Goal: Task Accomplishment & Management: Use online tool/utility

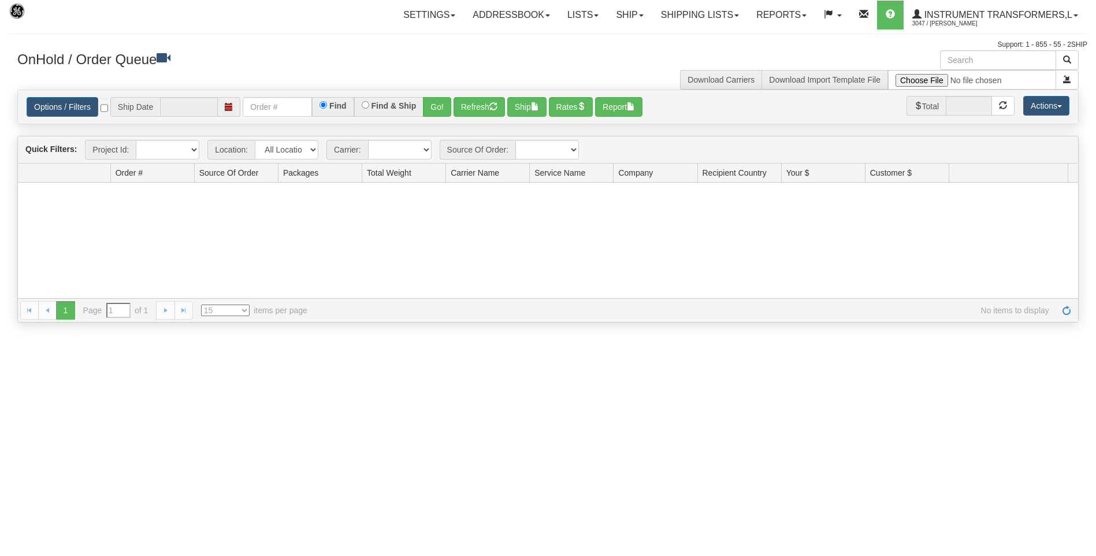
type input "[DATE]"
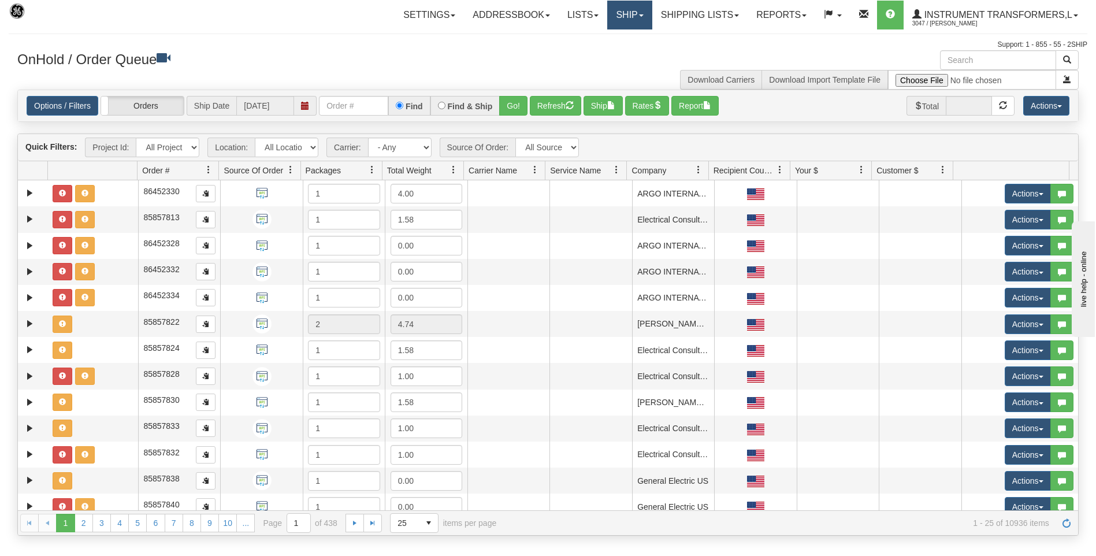
click at [615, 17] on link "Ship" at bounding box center [629, 15] width 44 height 29
click at [586, 36] on span "Ship Screen" at bounding box center [581, 40] width 44 height 9
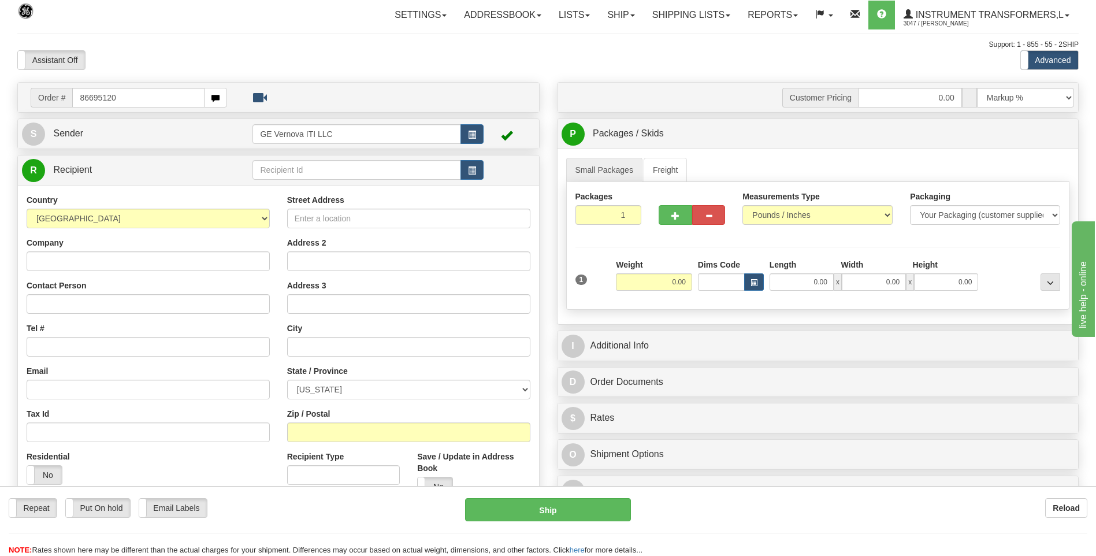
type input "86695120"
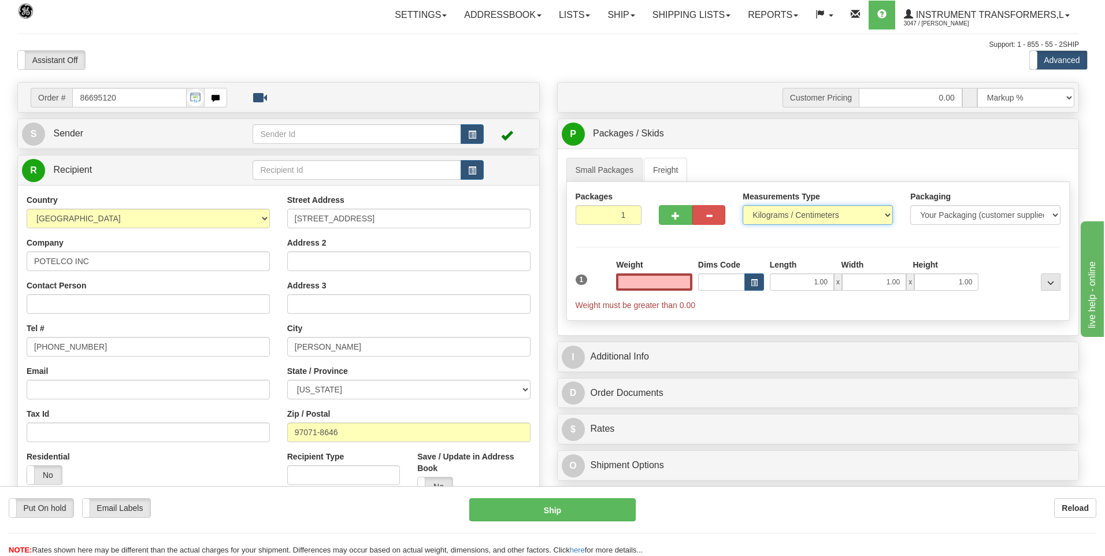
type input "0.00"
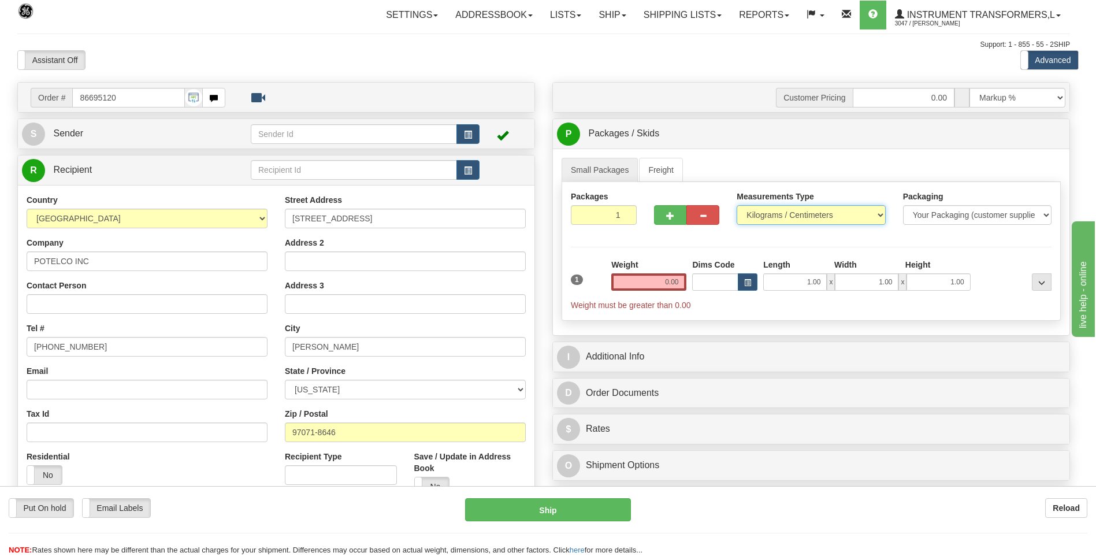
click at [763, 217] on select "Pounds / Inches Kilograms / Centimeters" at bounding box center [811, 215] width 148 height 20
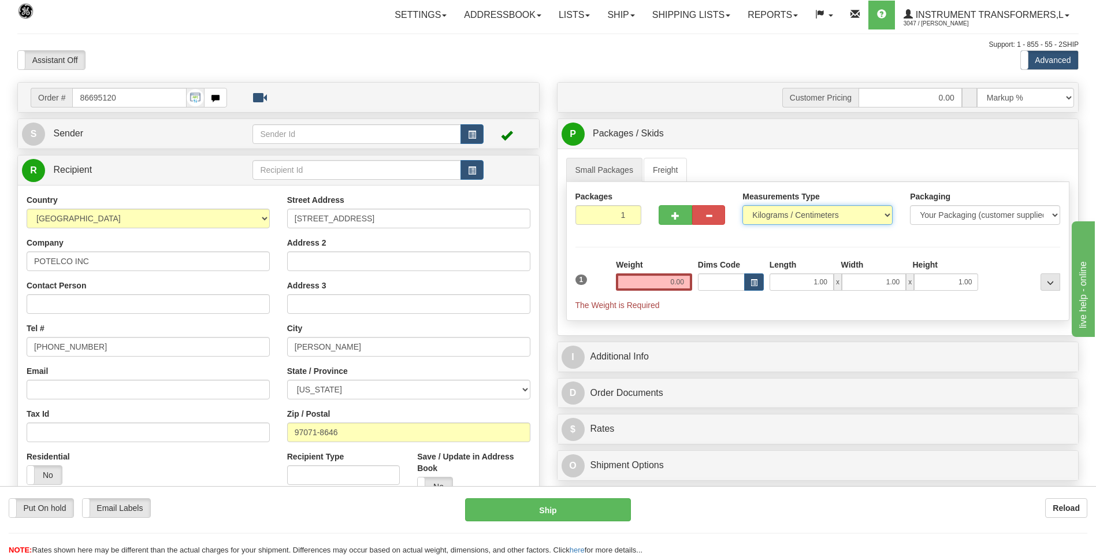
select select "0"
click at [742, 205] on select "Pounds / Inches Kilograms / Centimeters" at bounding box center [817, 215] width 150 height 20
click at [688, 283] on input "0.00" at bounding box center [654, 281] width 76 height 17
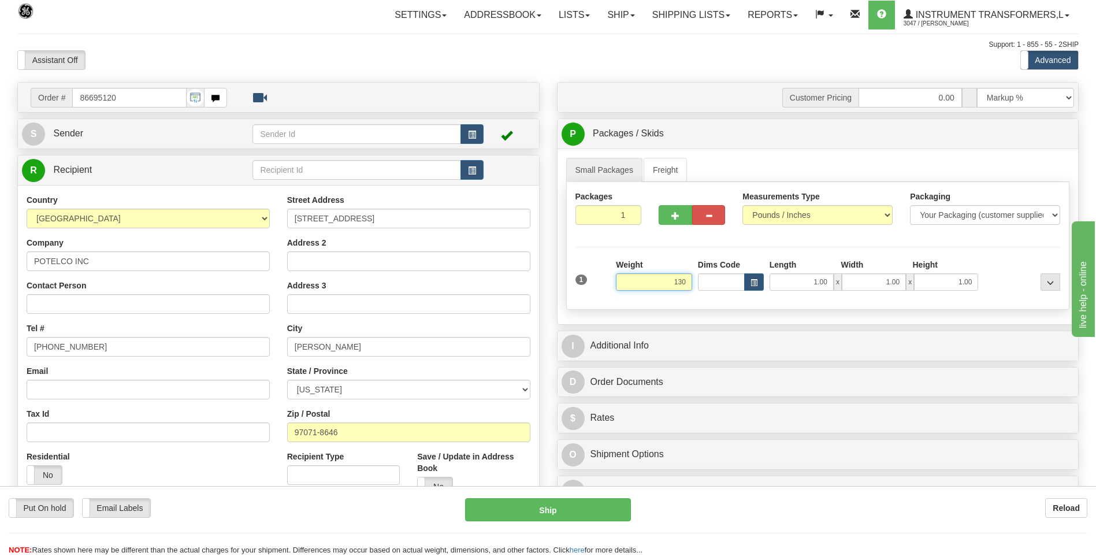
click button "Delete" at bounding box center [0, 0] width 0 height 0
type input "130.00"
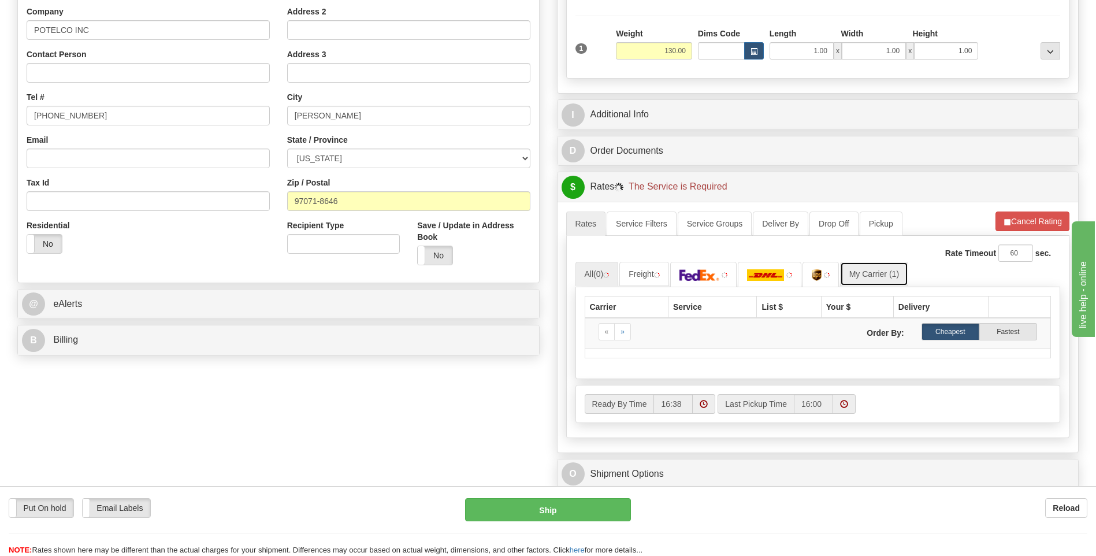
click at [866, 277] on link "My Carrier (1)" at bounding box center [874, 274] width 68 height 24
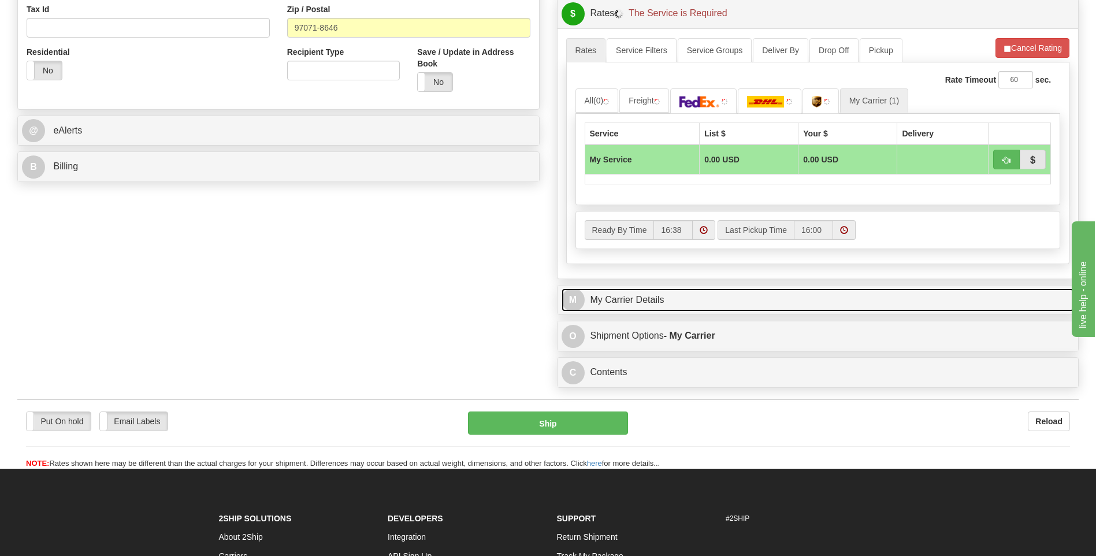
click at [675, 306] on link "M My Carrier Details" at bounding box center [818, 300] width 513 height 24
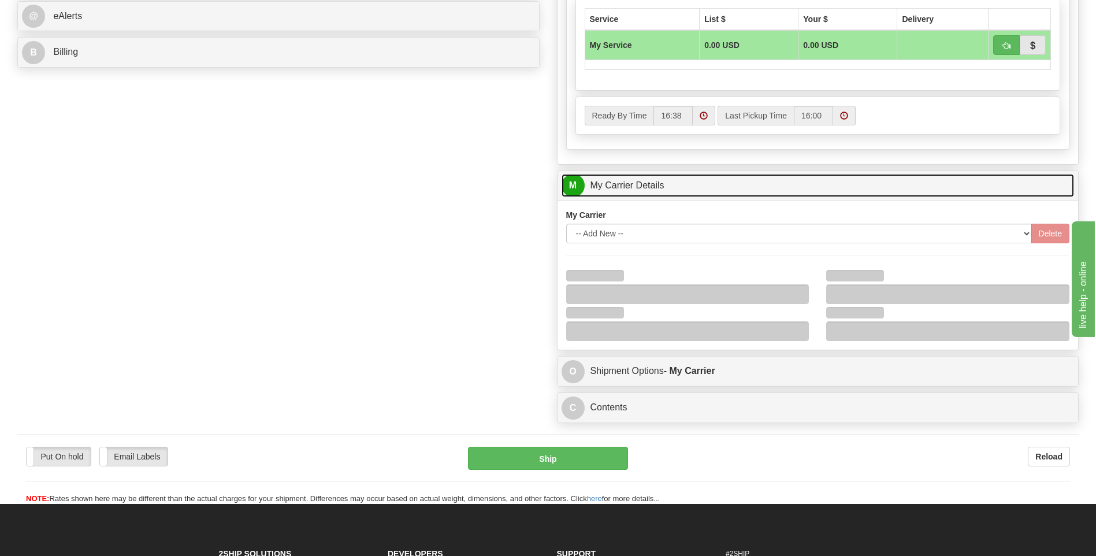
scroll to position [520, 0]
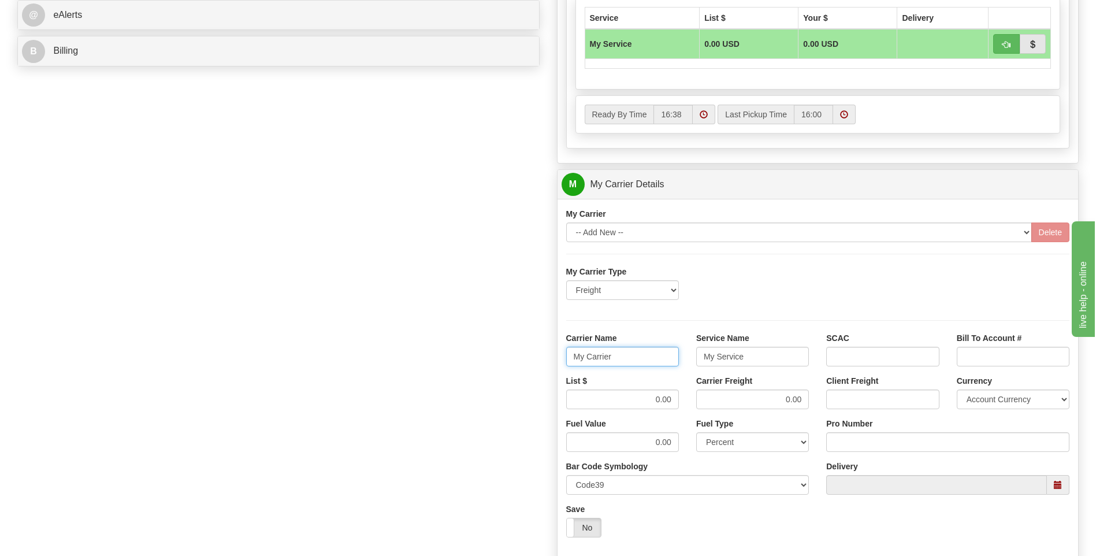
drag, startPoint x: 626, startPoint y: 356, endPoint x: 497, endPoint y: 353, distance: 129.5
click at [497, 353] on div "Order # 86695120 S Sender" at bounding box center [548, 119] width 1079 height 1115
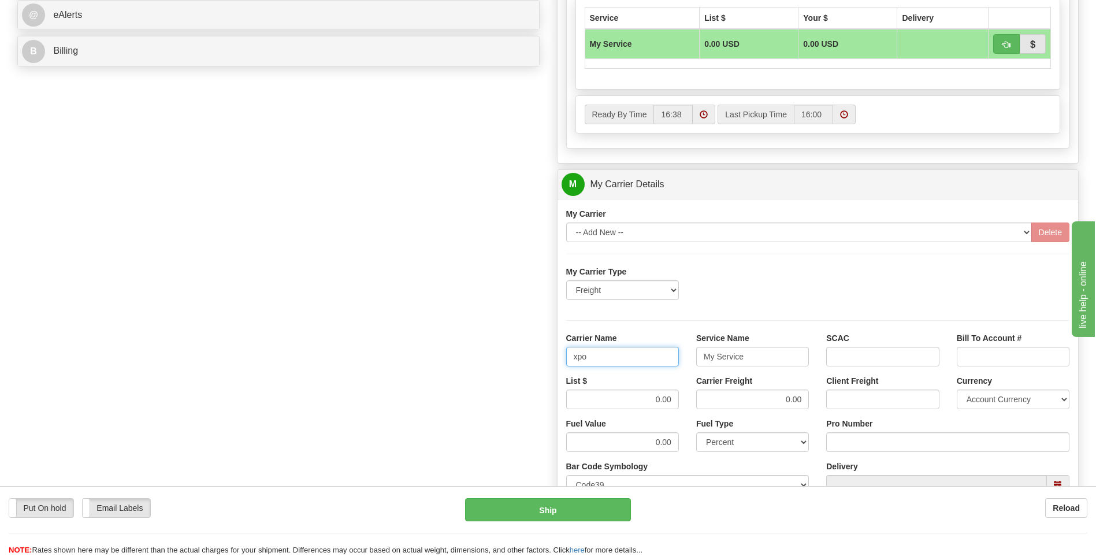
type input "xpo"
type input "ltl"
drag, startPoint x: 647, startPoint y: 406, endPoint x: 693, endPoint y: 398, distance: 46.4
click at [693, 398] on div "List $ 0.00 Carrier Freight 0.00 Client Freight Currency Account Currency ARN A…" at bounding box center [818, 396] width 521 height 43
type input "385"
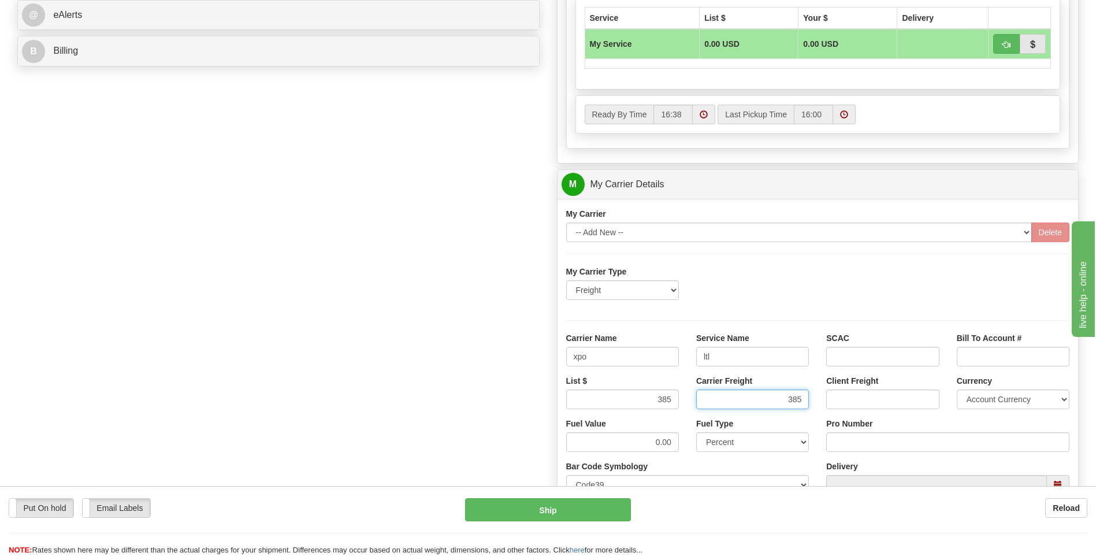
type input "385"
click at [843, 443] on input "Pro Number" at bounding box center [947, 442] width 243 height 20
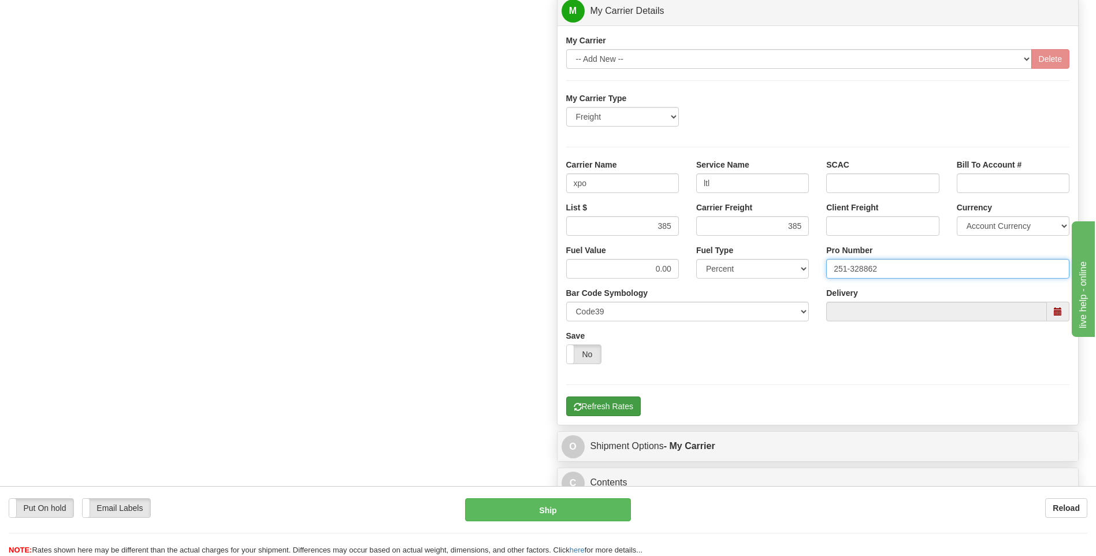
type input "251-328862"
click at [613, 404] on button "Refresh Rates" at bounding box center [603, 406] width 75 height 20
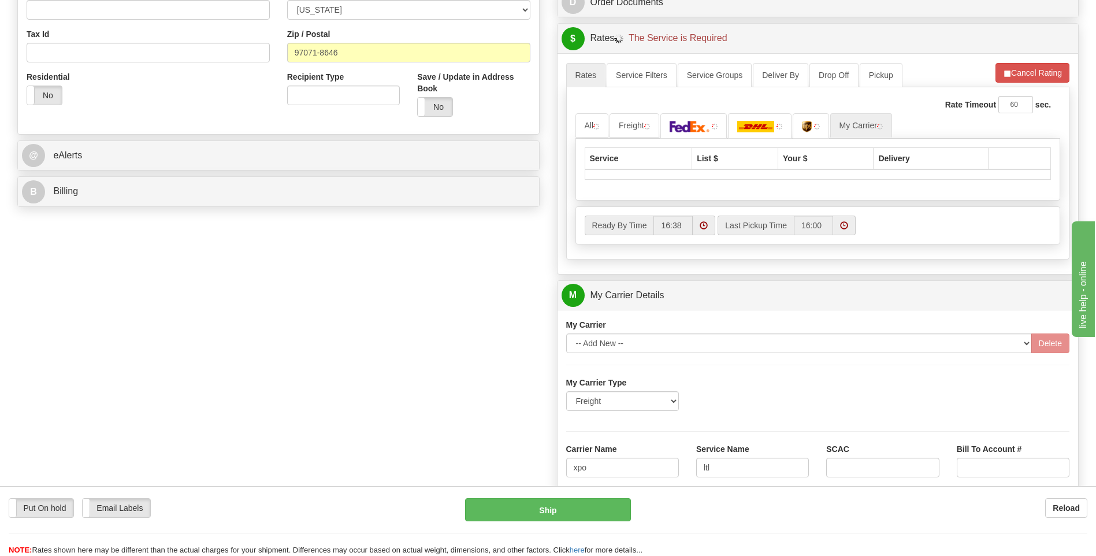
scroll to position [317, 0]
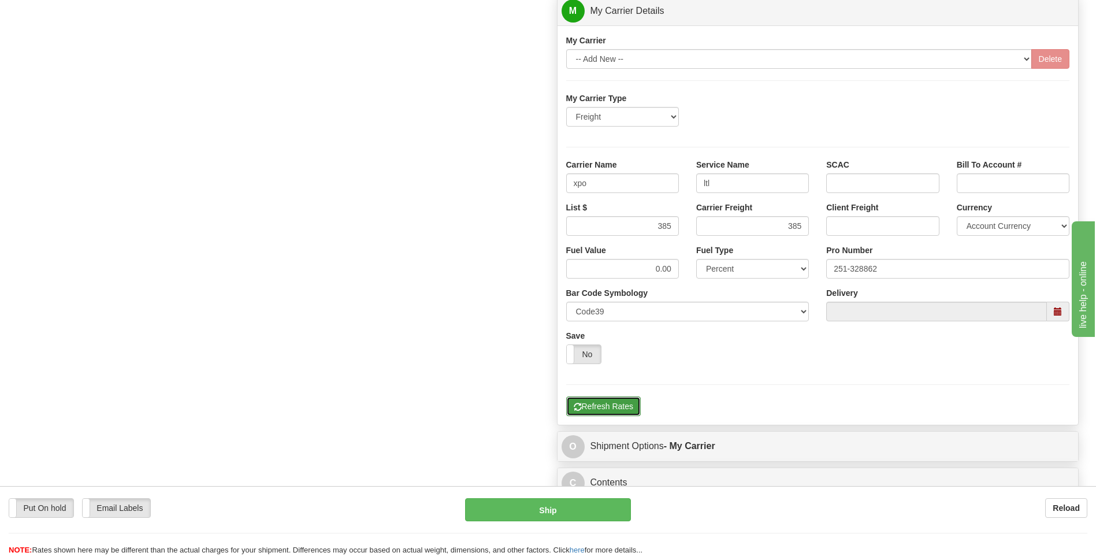
click at [625, 411] on button "Refresh Rates" at bounding box center [603, 406] width 75 height 20
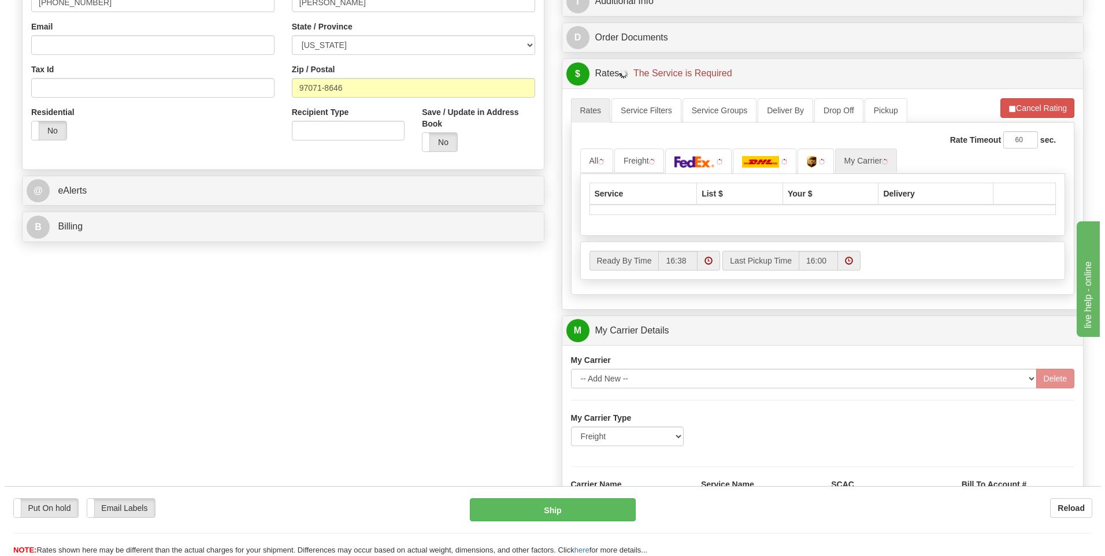
scroll to position [259, 0]
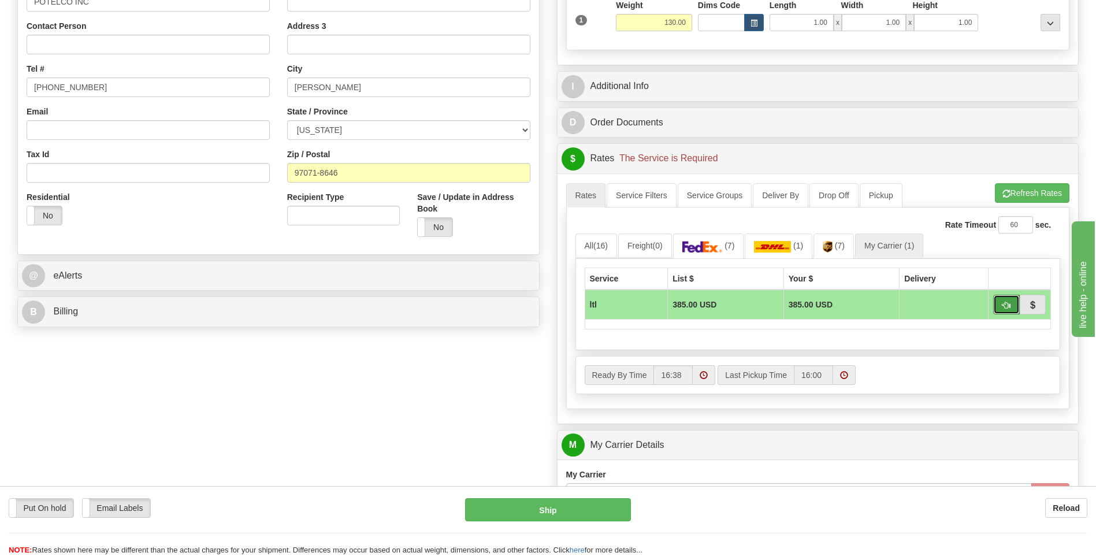
click at [1005, 307] on span "button" at bounding box center [1006, 306] width 8 height 8
type input "00"
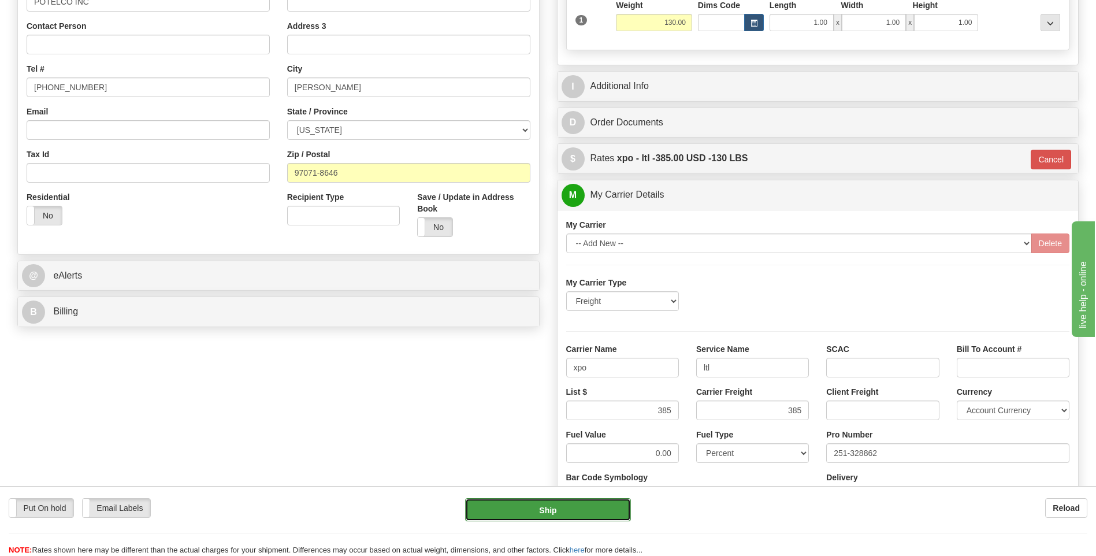
click at [564, 518] on button "Ship" at bounding box center [547, 509] width 165 height 23
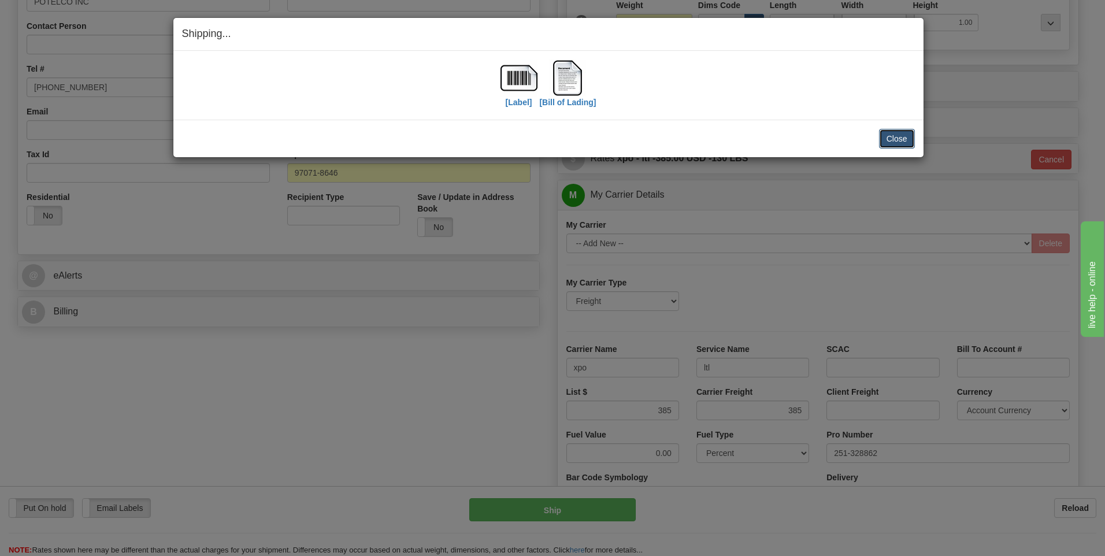
click at [895, 139] on button "Close" at bounding box center [897, 139] width 36 height 20
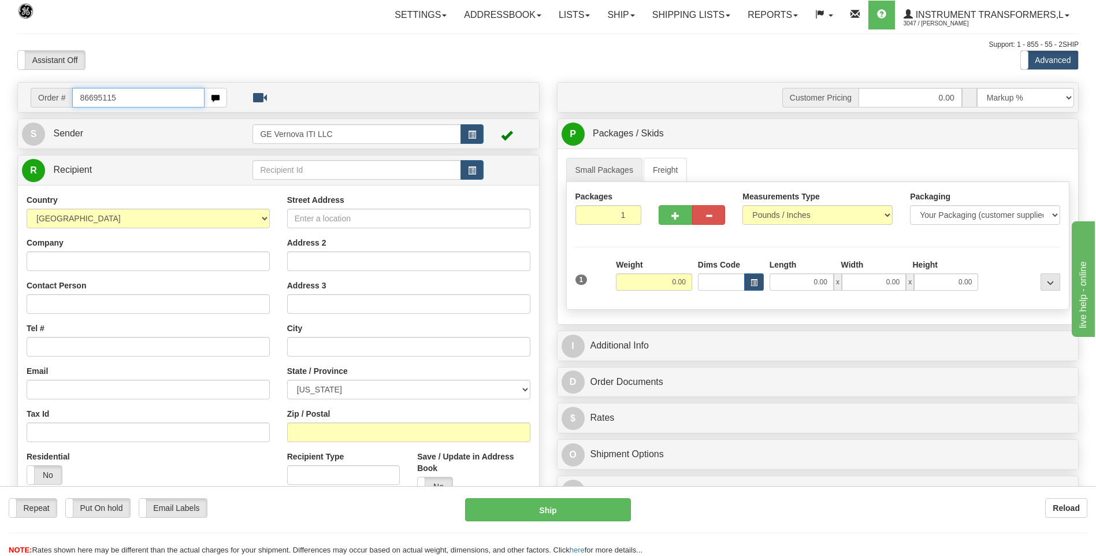
type input "86695115"
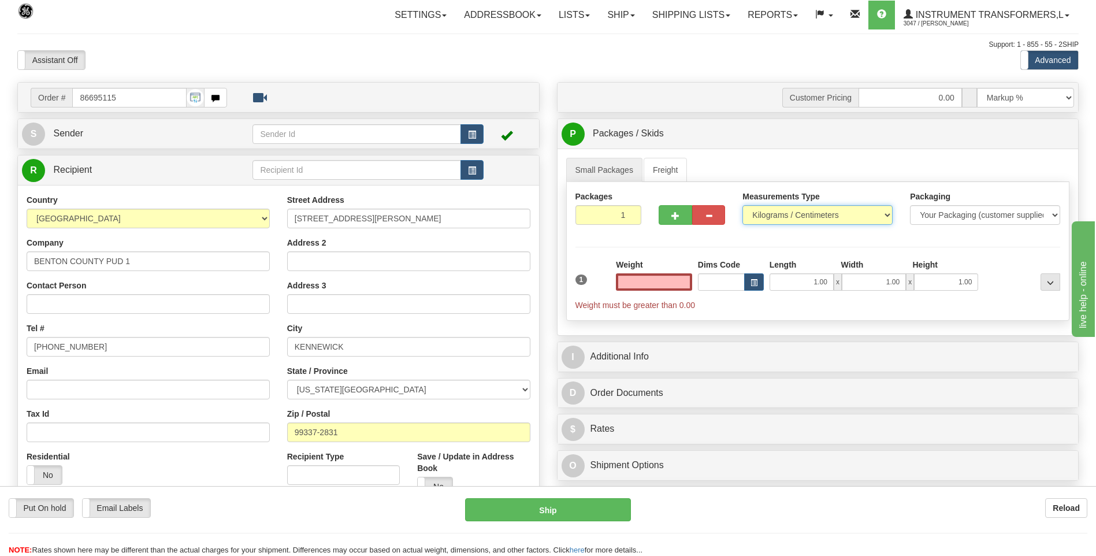
type input "0.00"
click at [756, 216] on select "Pounds / Inches Kilograms / Centimeters" at bounding box center [817, 215] width 150 height 20
select select "0"
click at [742, 205] on select "Pounds / Inches Kilograms / Centimeters" at bounding box center [817, 215] width 150 height 20
click at [684, 283] on input "0.00" at bounding box center [654, 281] width 76 height 17
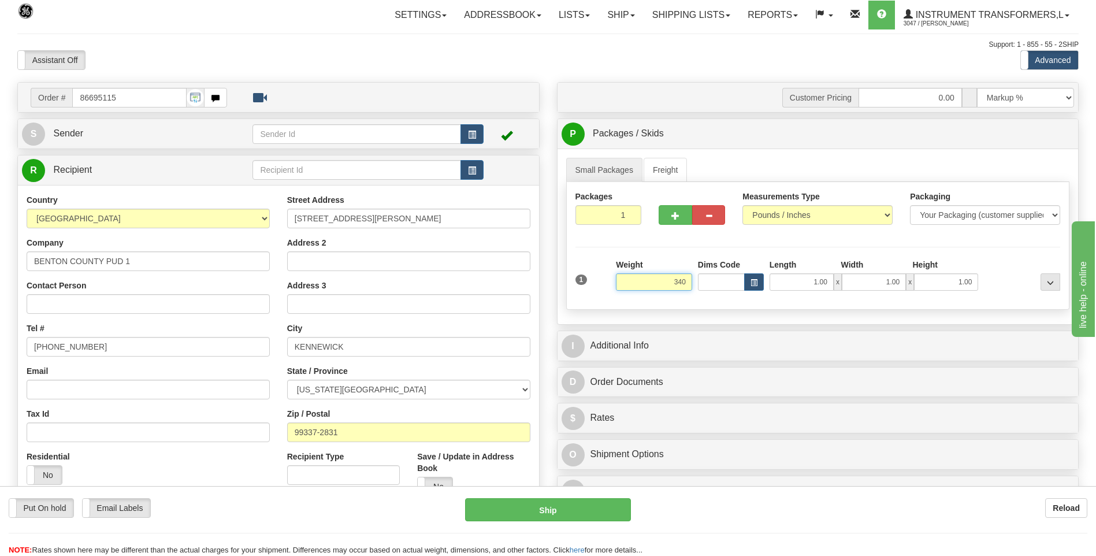
click button "Delete" at bounding box center [0, 0] width 0 height 0
type input "340.00"
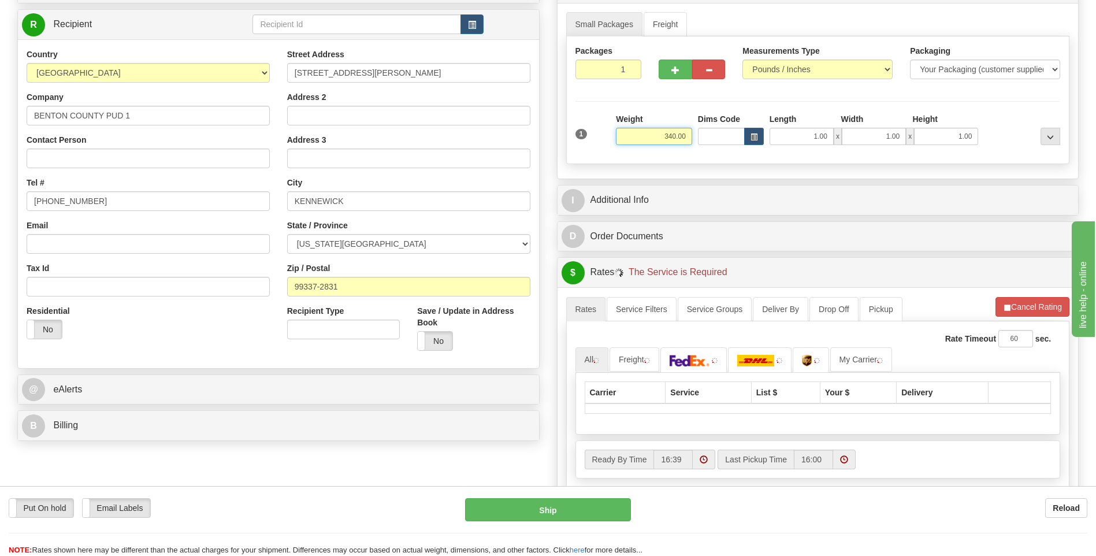
scroll to position [289, 0]
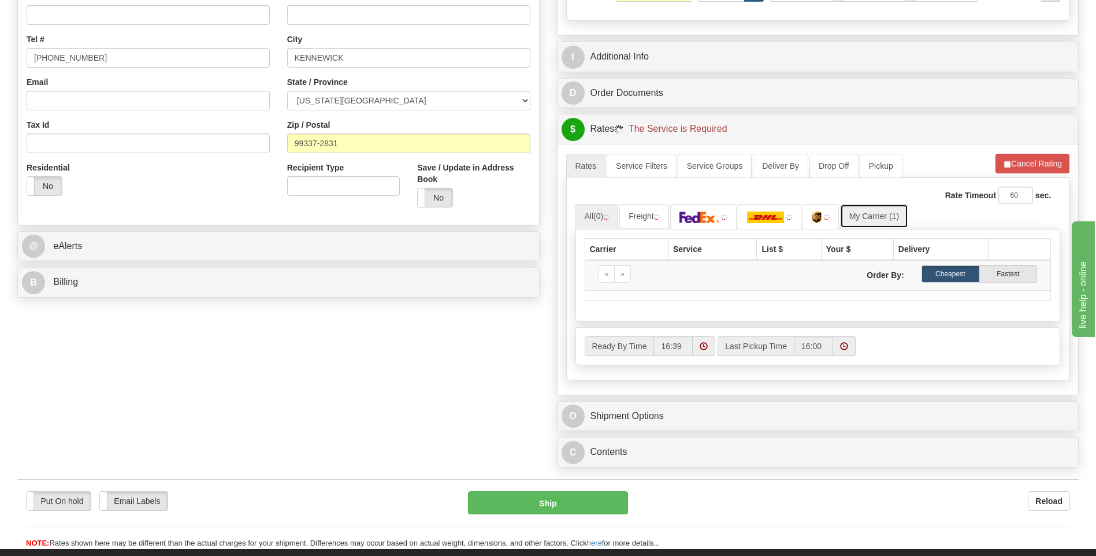
click at [878, 221] on link "My Carrier (1)" at bounding box center [874, 216] width 68 height 24
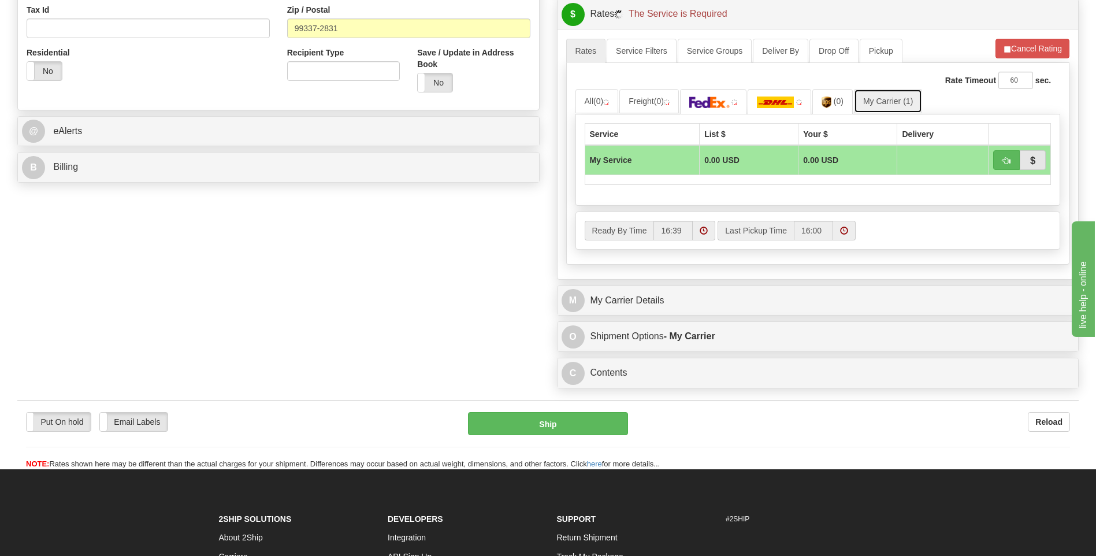
scroll to position [404, 0]
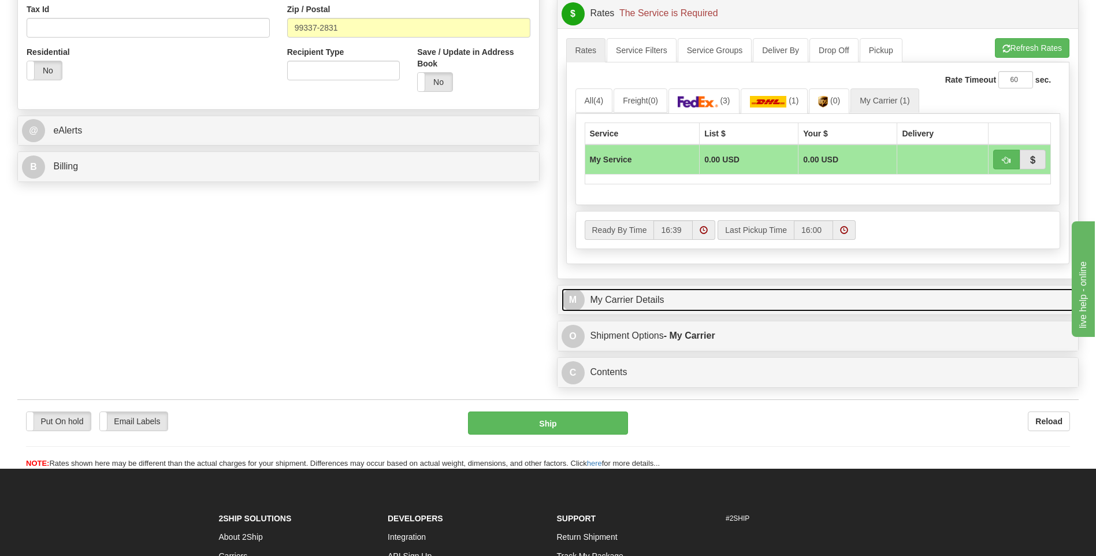
click at [649, 301] on link "M My Carrier Details" at bounding box center [818, 300] width 513 height 24
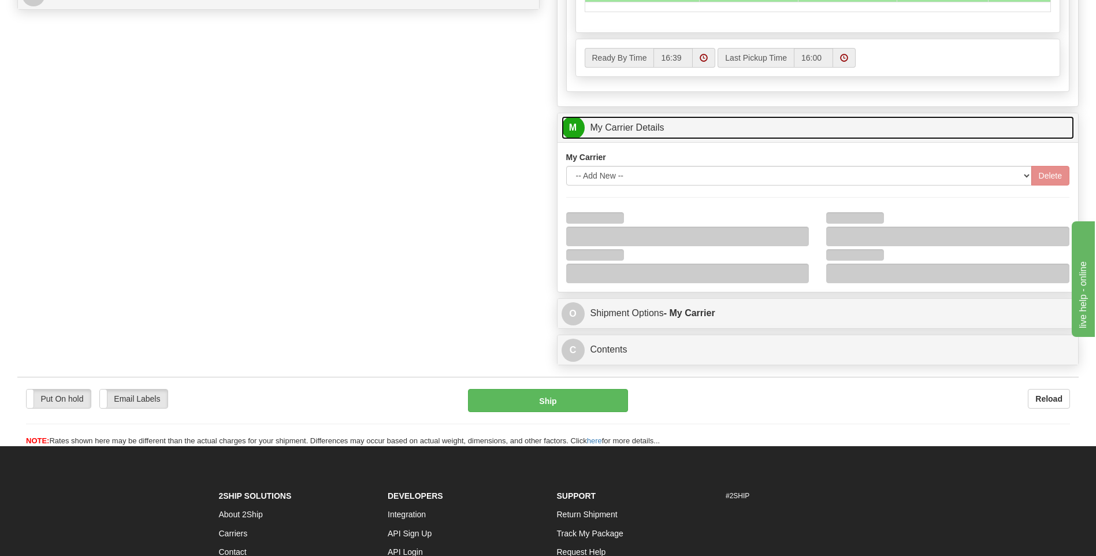
scroll to position [578, 0]
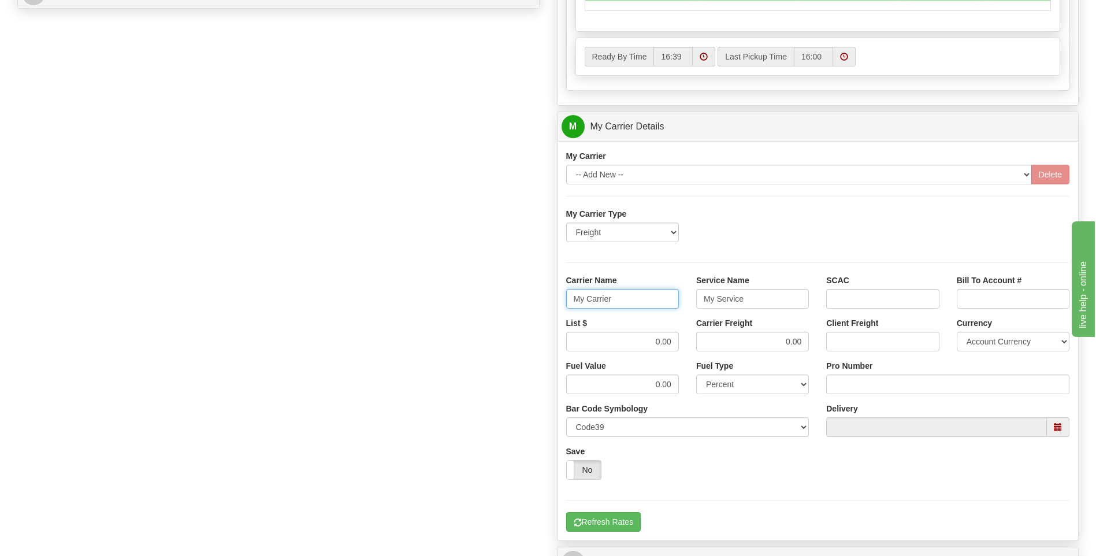
drag, startPoint x: 624, startPoint y: 298, endPoint x: 551, endPoint y: 296, distance: 73.4
click at [551, 296] on div "Customer Pricing 0.00 Markup % Discount % Flat Amount Per Pound Flat Amount Mar…" at bounding box center [818, 61] width 540 height 1115
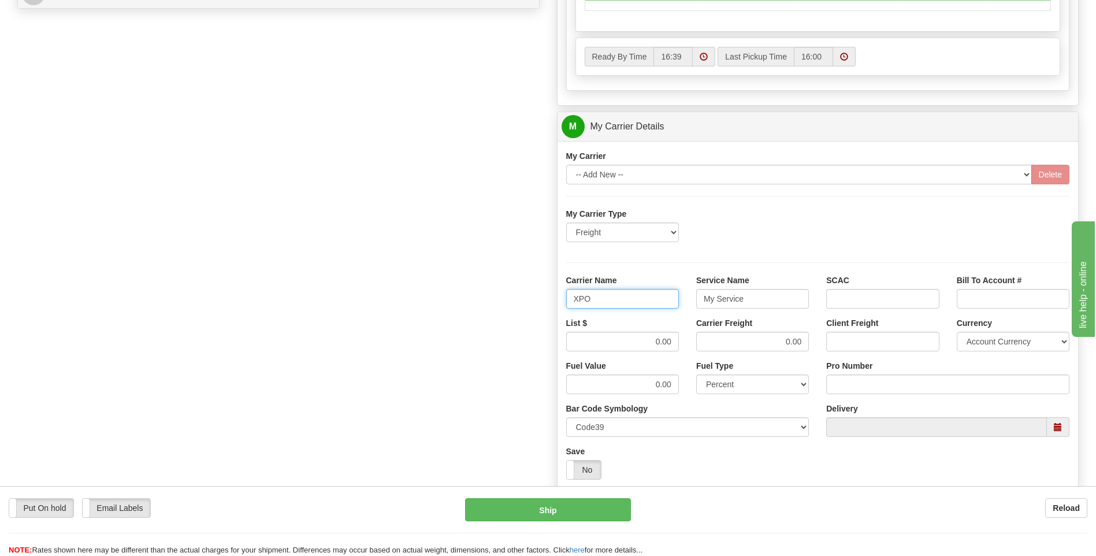
type input "XPO"
type input "LTL"
drag, startPoint x: 649, startPoint y: 350, endPoint x: 682, endPoint y: 344, distance: 33.9
click at [682, 344] on div "List $ 0.00" at bounding box center [623, 338] width 130 height 43
type input "385"
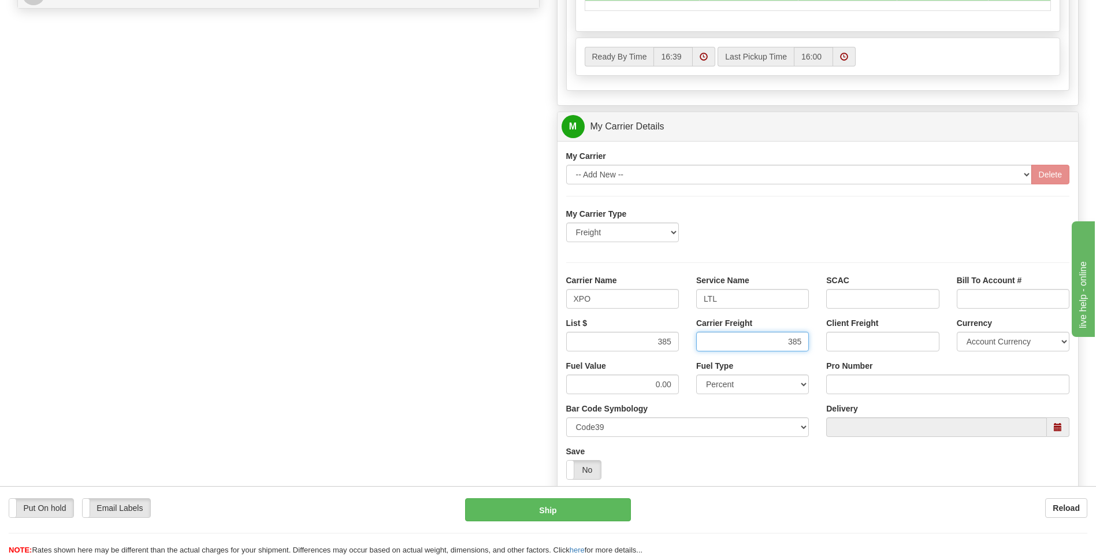
type input "385"
click at [856, 385] on input "Pro Number" at bounding box center [947, 384] width 243 height 20
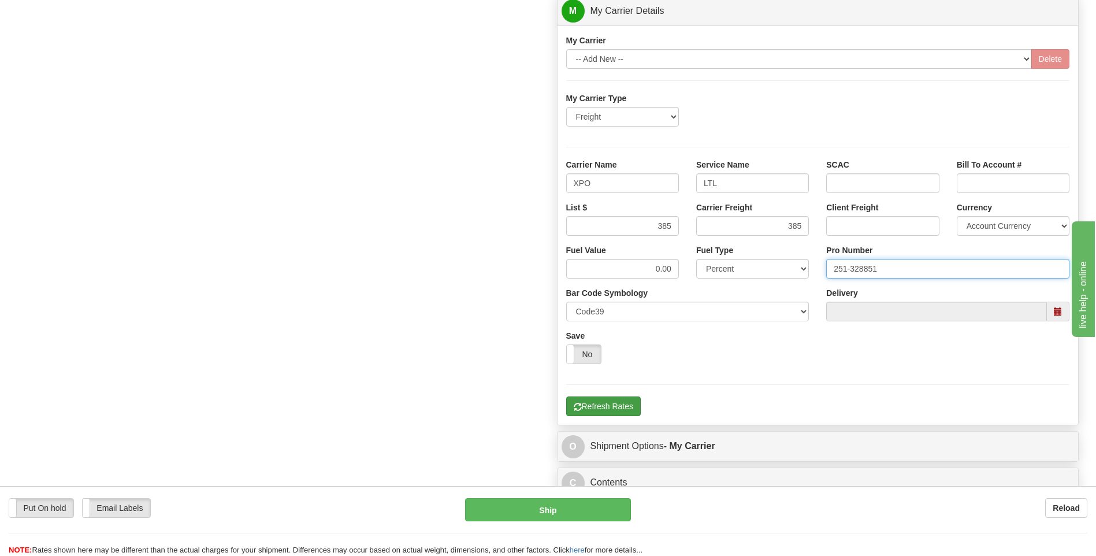
type input "251-328851"
click at [617, 414] on button "Refresh Rates" at bounding box center [603, 406] width 75 height 20
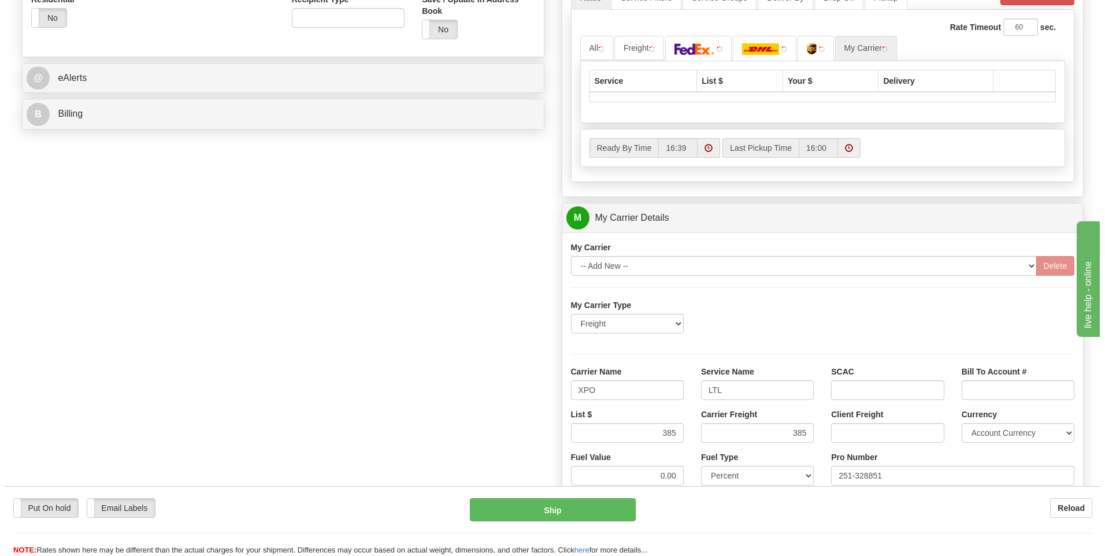
scroll to position [375, 0]
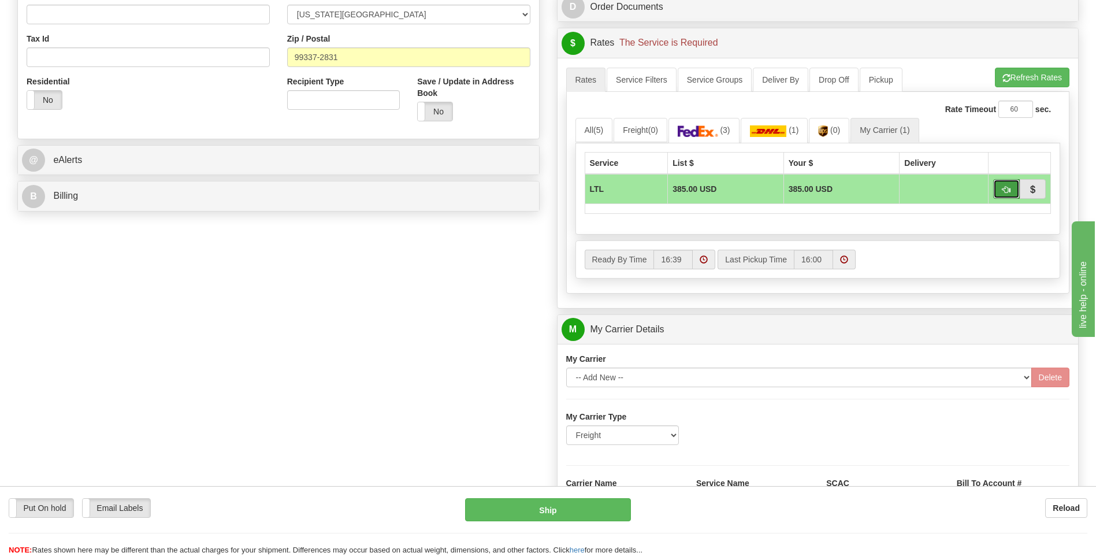
click at [999, 188] on button "button" at bounding box center [1006, 189] width 27 height 20
type input "00"
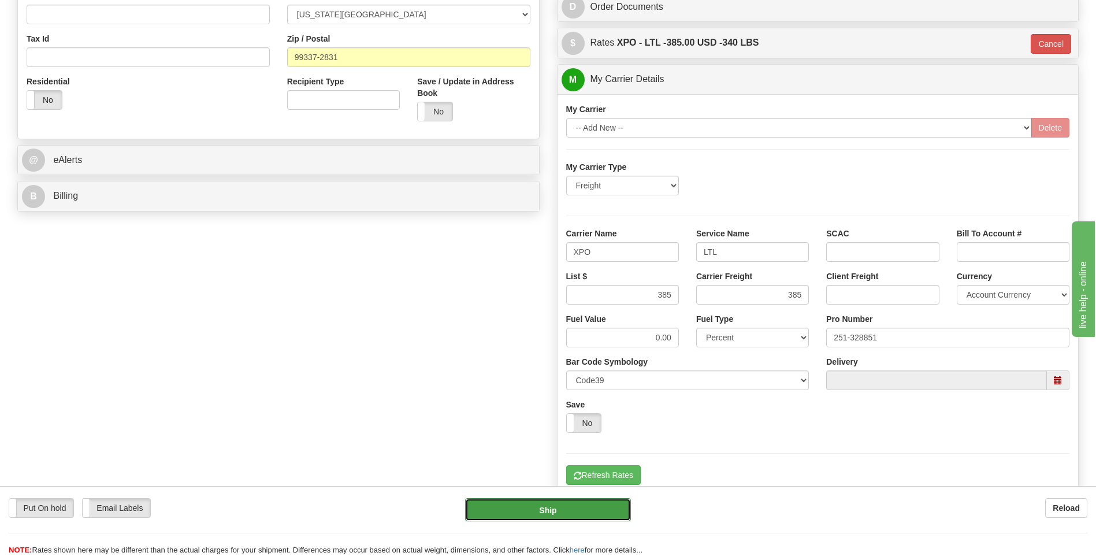
click at [548, 511] on button "Ship" at bounding box center [547, 509] width 165 height 23
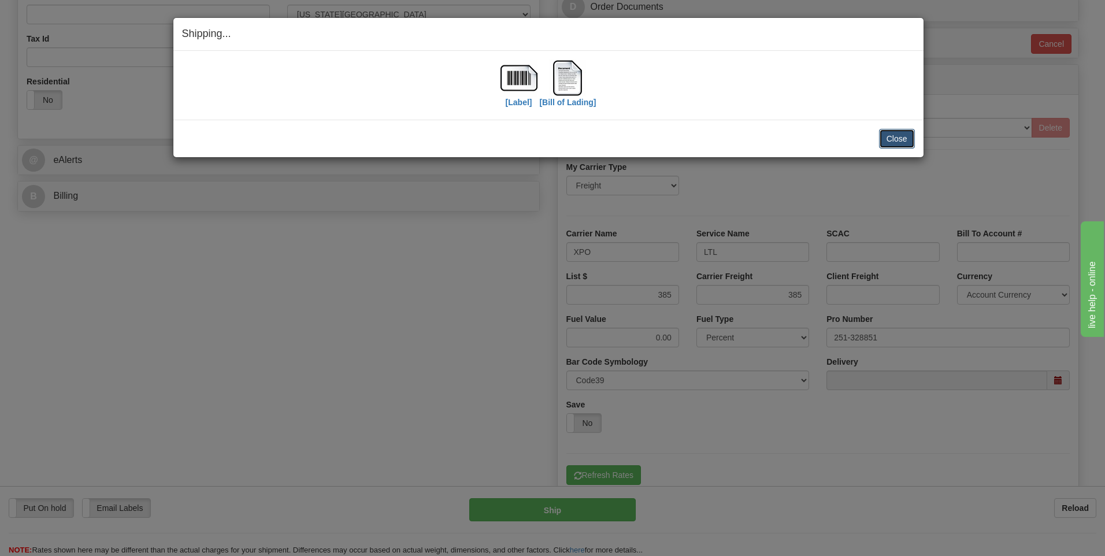
click at [897, 141] on button "Close" at bounding box center [897, 139] width 36 height 20
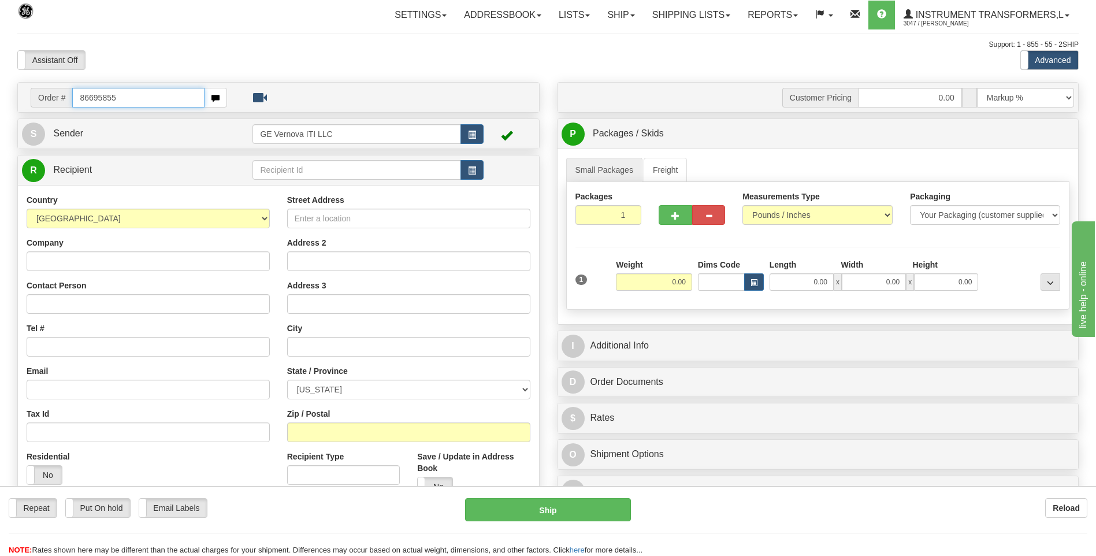
type input "86695855"
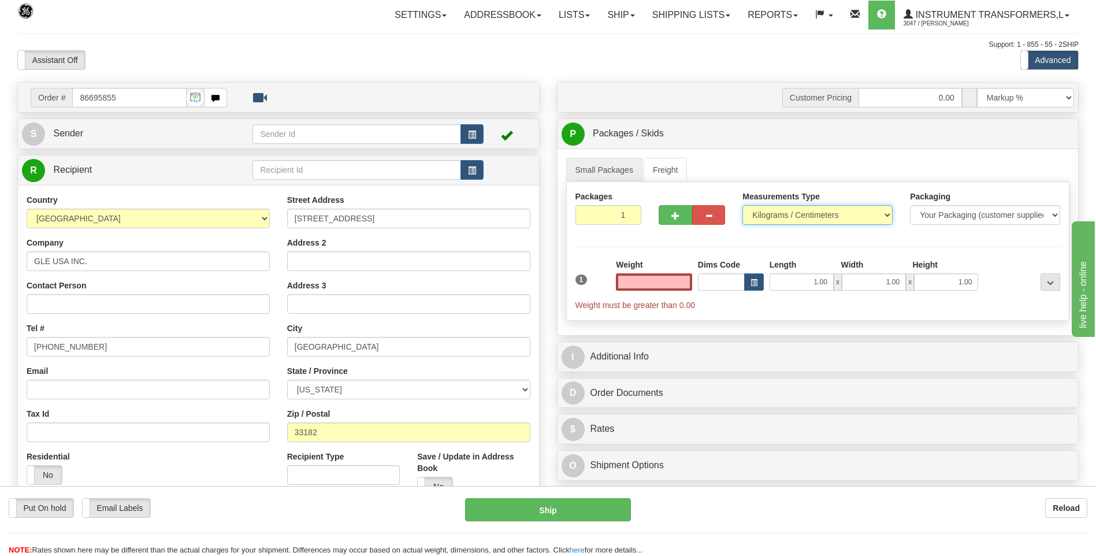
type input "0.00"
click at [767, 217] on select "Pounds / Inches Kilograms / Centimeters" at bounding box center [817, 215] width 150 height 20
select select "0"
click at [742, 205] on select "Pounds / Inches Kilograms / Centimeters" at bounding box center [817, 215] width 150 height 20
click at [685, 282] on input "0.00" at bounding box center [654, 281] width 76 height 17
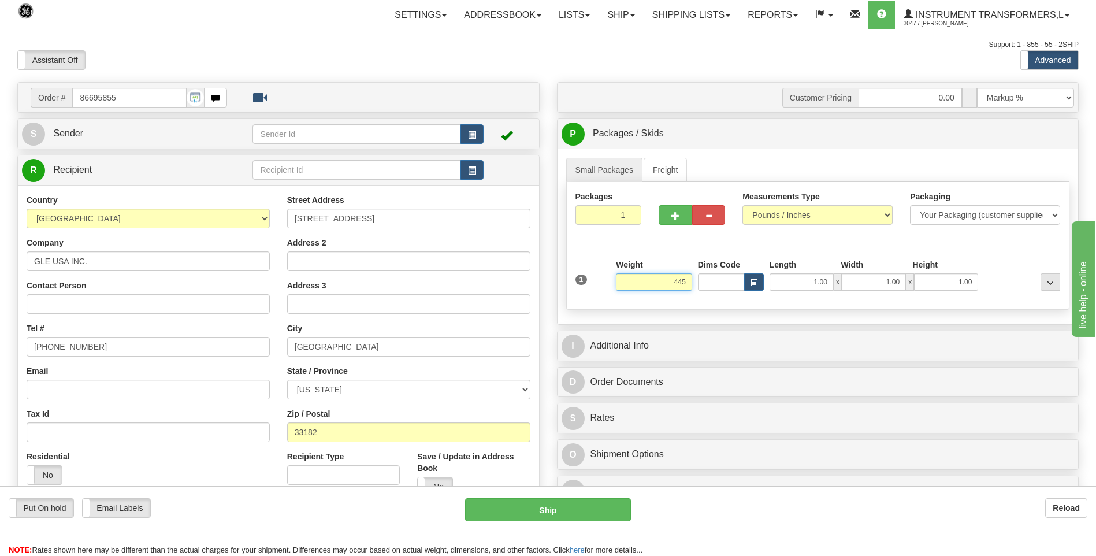
click button "Delete" at bounding box center [0, 0] width 0 height 0
type input "445.00"
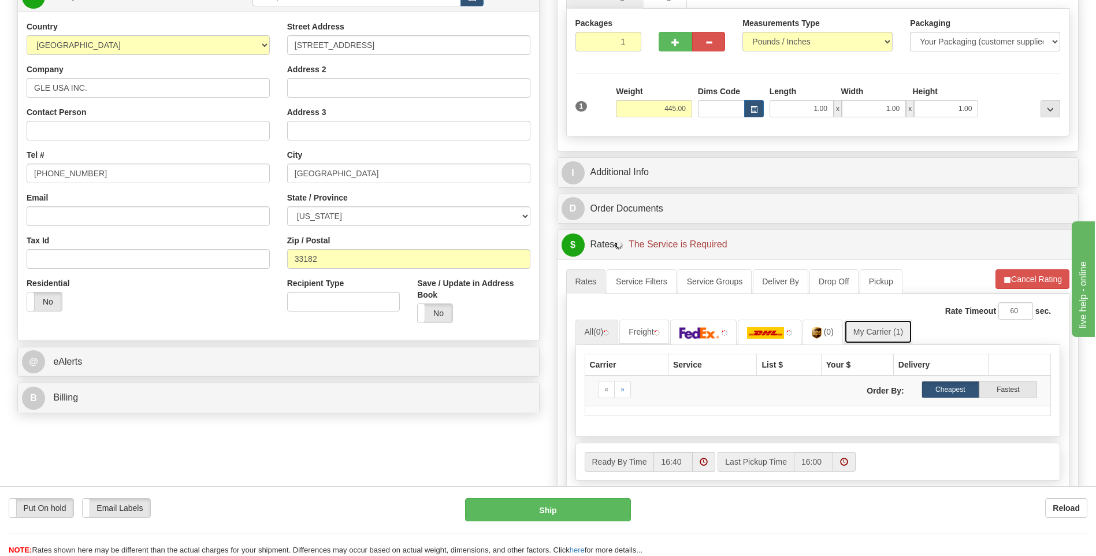
click at [871, 328] on link "My Carrier (1)" at bounding box center [878, 332] width 68 height 24
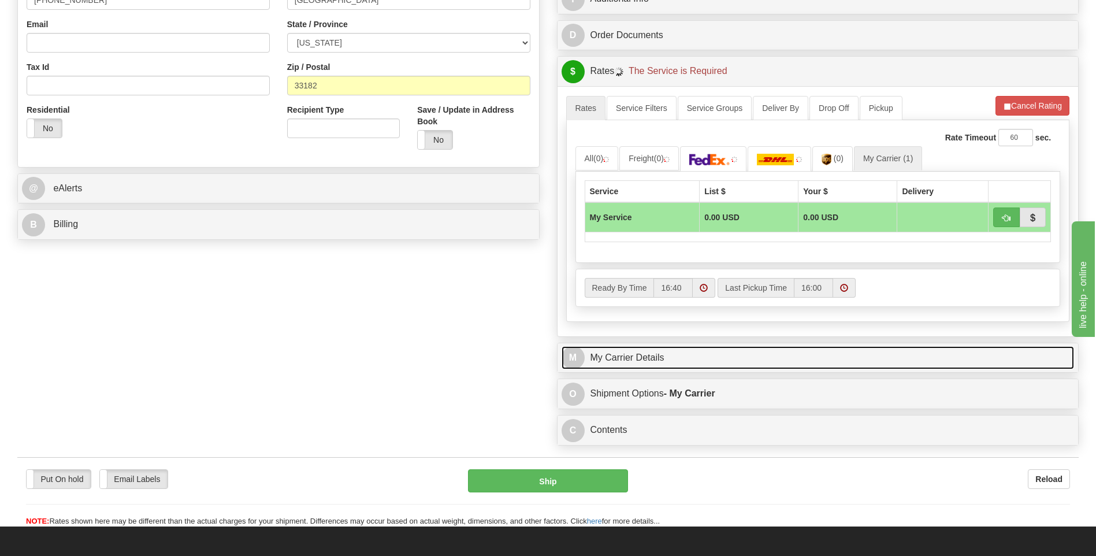
click at [675, 364] on link "M My Carrier Details" at bounding box center [818, 358] width 513 height 24
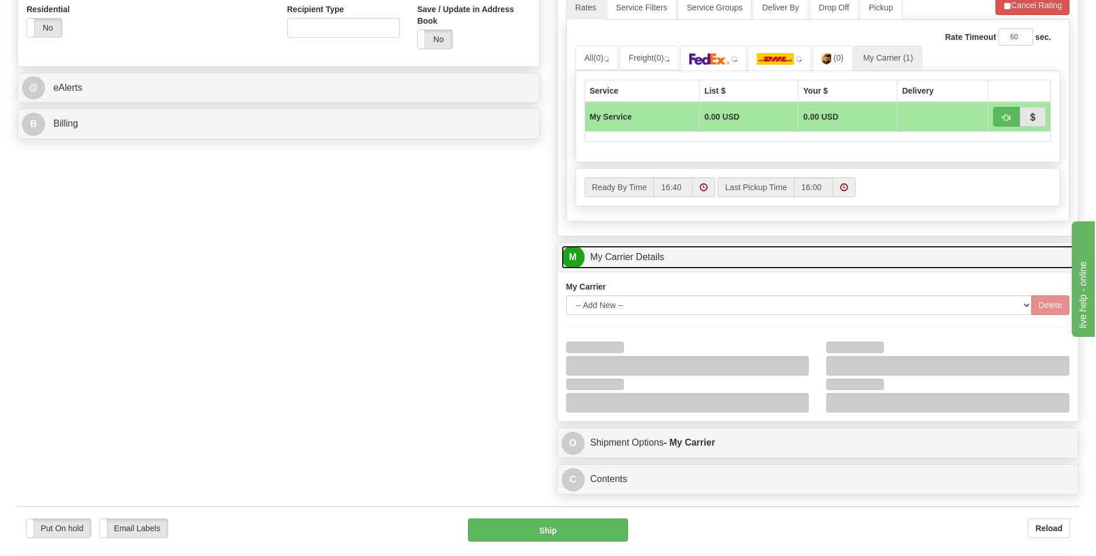
scroll to position [520, 0]
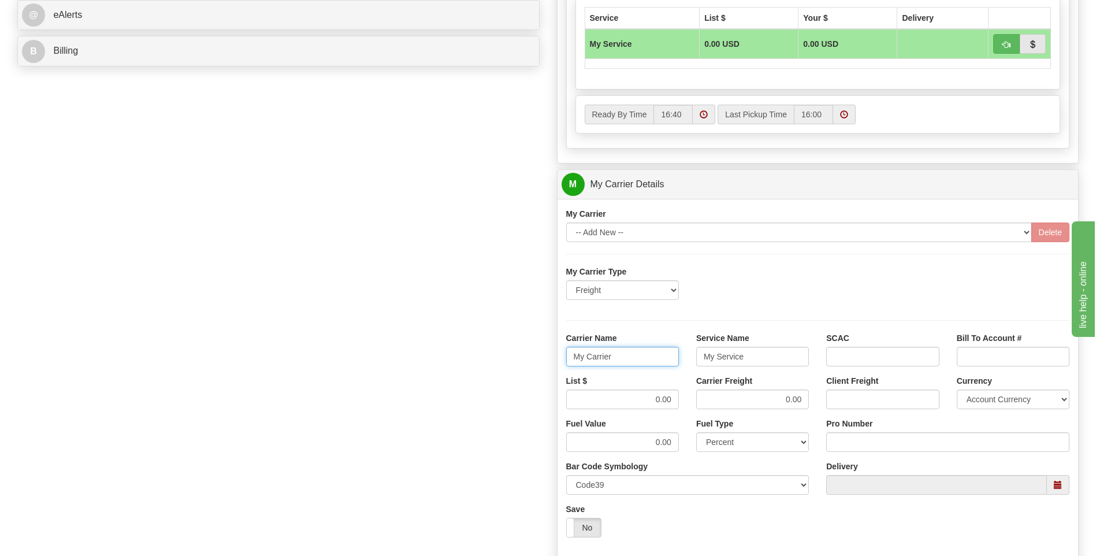
drag, startPoint x: 624, startPoint y: 359, endPoint x: 560, endPoint y: 361, distance: 64.1
click at [560, 361] on div "Carrier Name My Carrier" at bounding box center [623, 353] width 130 height 43
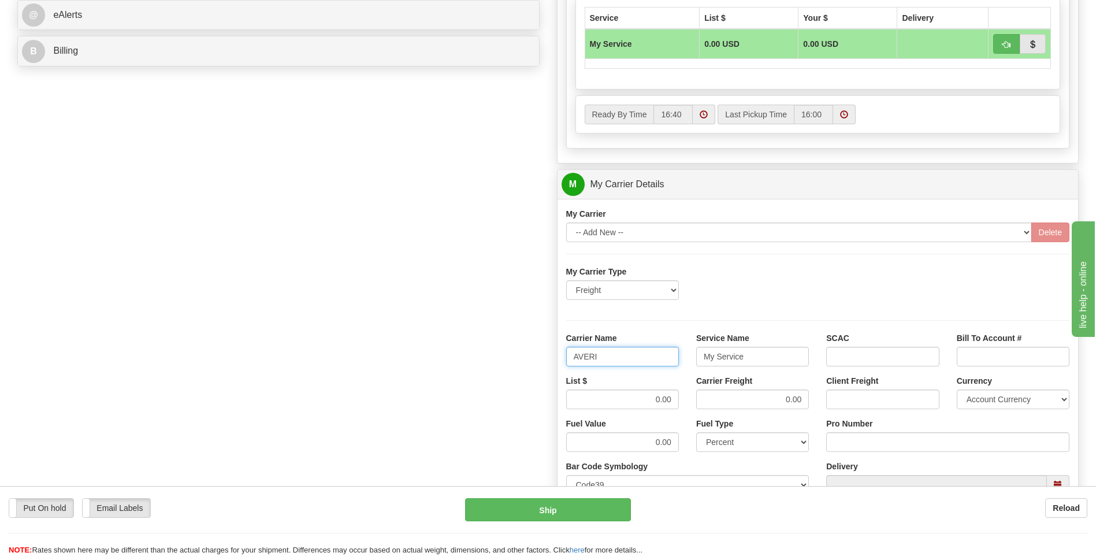
type input "AVERI"
type input "LTL"
drag, startPoint x: 639, startPoint y: 400, endPoint x: 689, endPoint y: 389, distance: 51.5
click at [689, 392] on div "List $ 0.00 Carrier Freight 0.00 Client Freight Currency Account Currency ARN A…" at bounding box center [818, 396] width 521 height 43
type input "320"
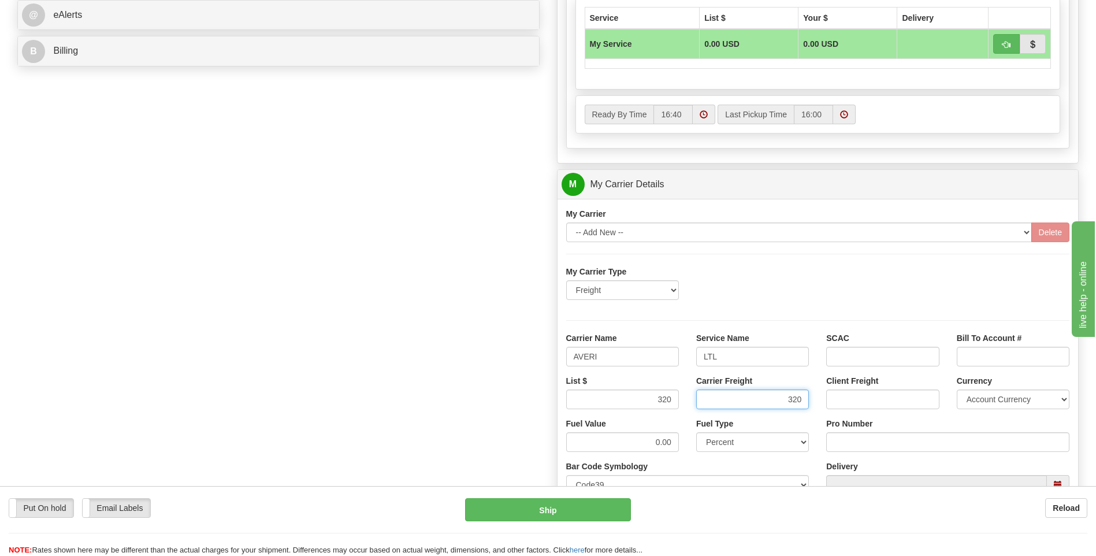
type input "320"
click at [847, 447] on input "Pro Number" at bounding box center [947, 442] width 243 height 20
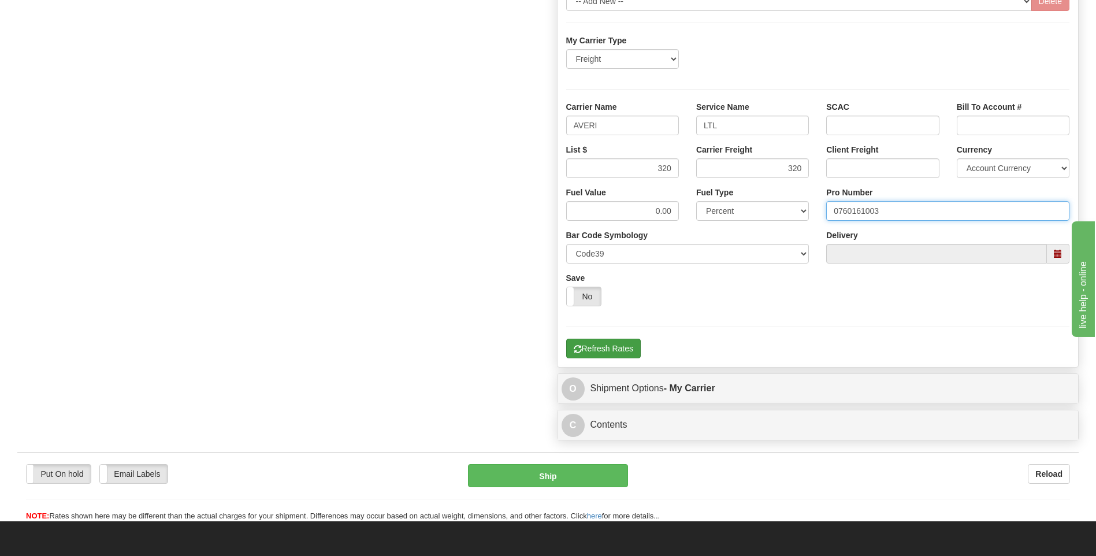
type input "0760161003"
click at [634, 348] on button "Refresh Rates" at bounding box center [603, 349] width 75 height 20
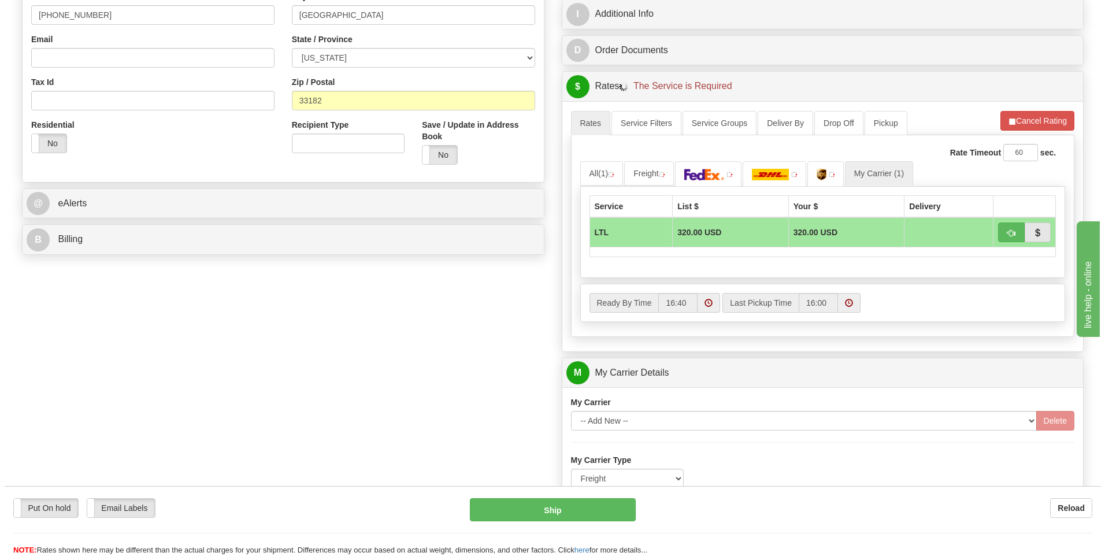
scroll to position [259, 0]
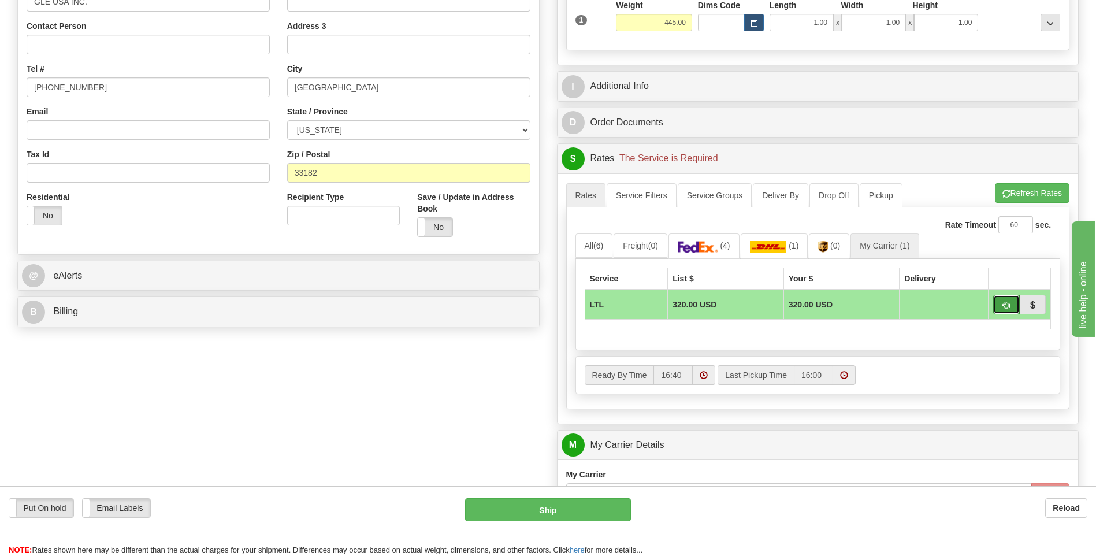
click at [1004, 309] on span "button" at bounding box center [1006, 306] width 8 height 8
type input "00"
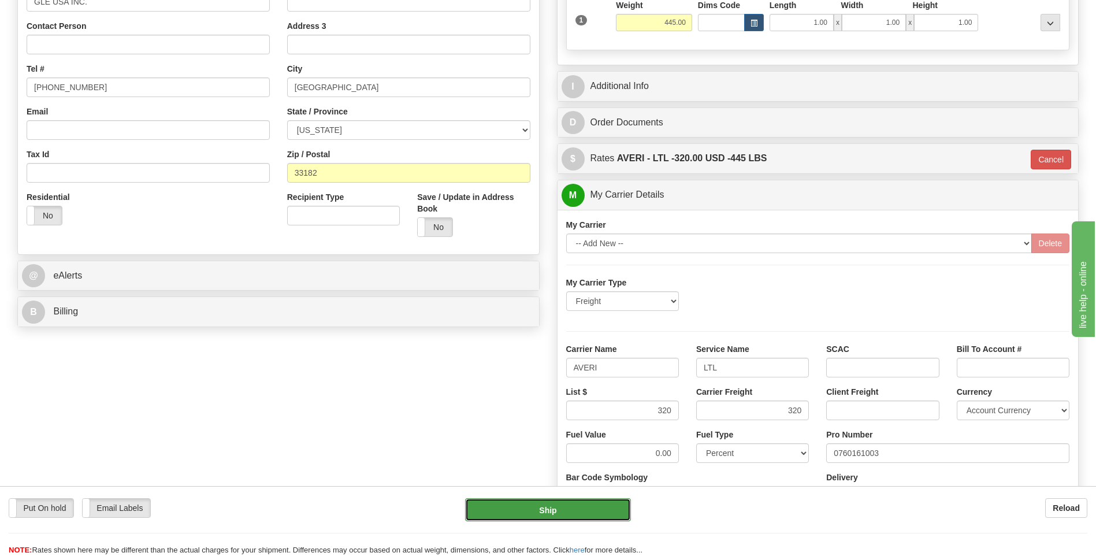
click at [597, 504] on button "Ship" at bounding box center [547, 509] width 165 height 23
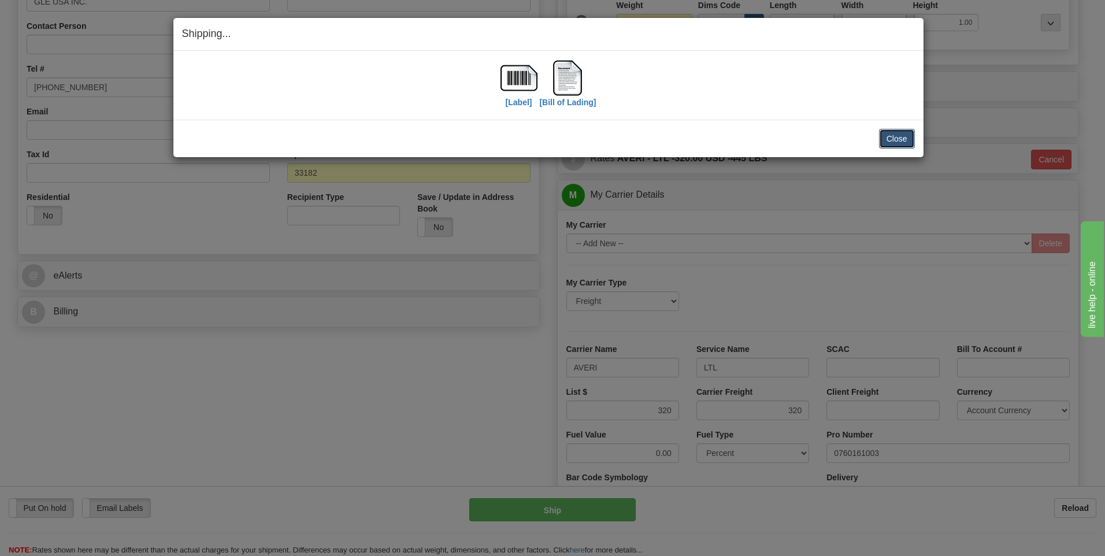
click at [912, 138] on button "Close" at bounding box center [897, 139] width 36 height 20
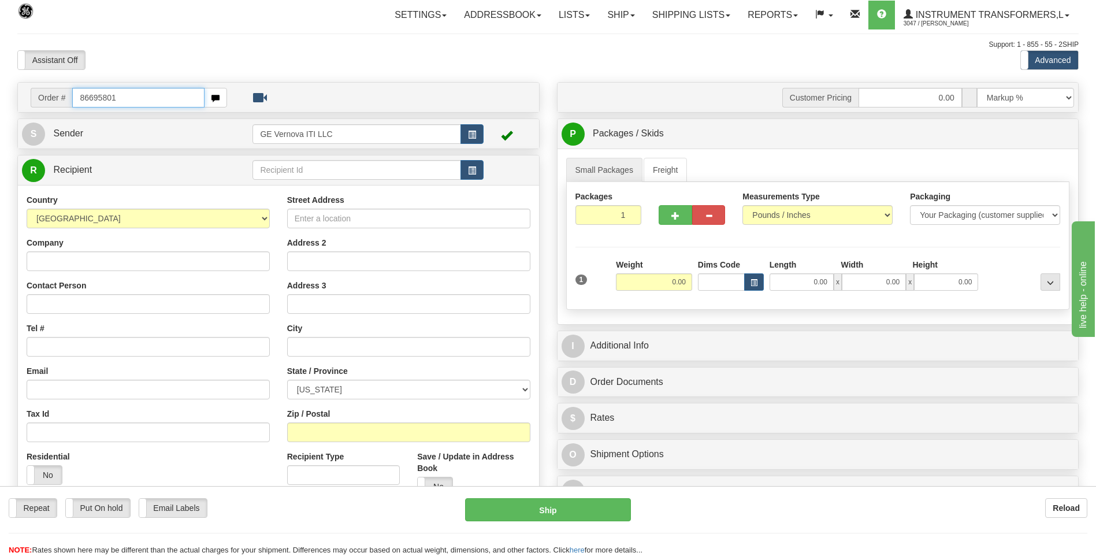
type input "86695801"
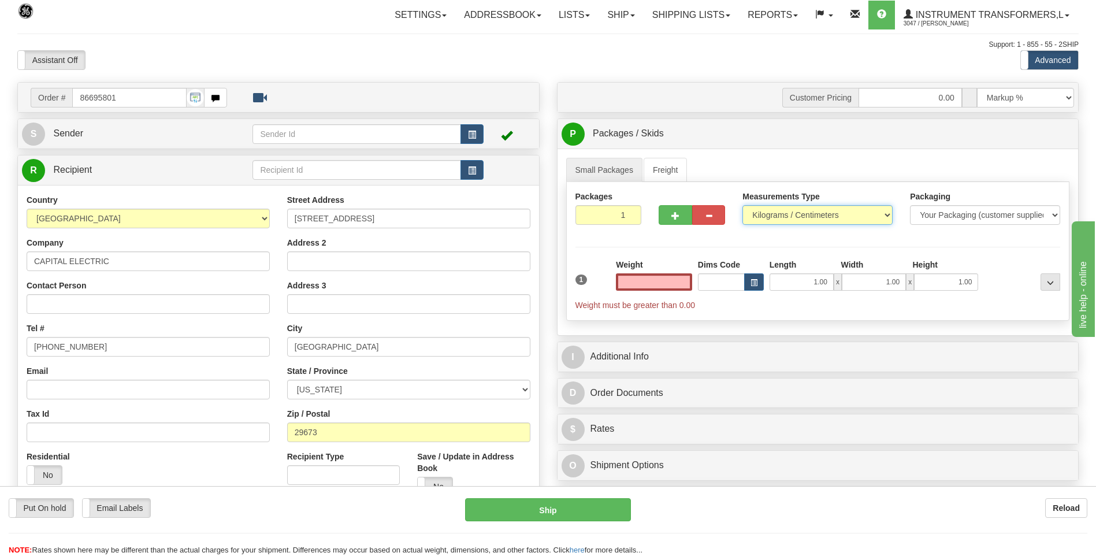
type input "0.00"
click at [766, 218] on select "Pounds / Inches Kilograms / Centimeters" at bounding box center [817, 215] width 150 height 20
select select "0"
click at [742, 205] on select "Pounds / Inches Kilograms / Centimeters" at bounding box center [817, 215] width 150 height 20
click at [770, 238] on div "Packages 1 1 Measurements Type" at bounding box center [818, 251] width 504 height 139
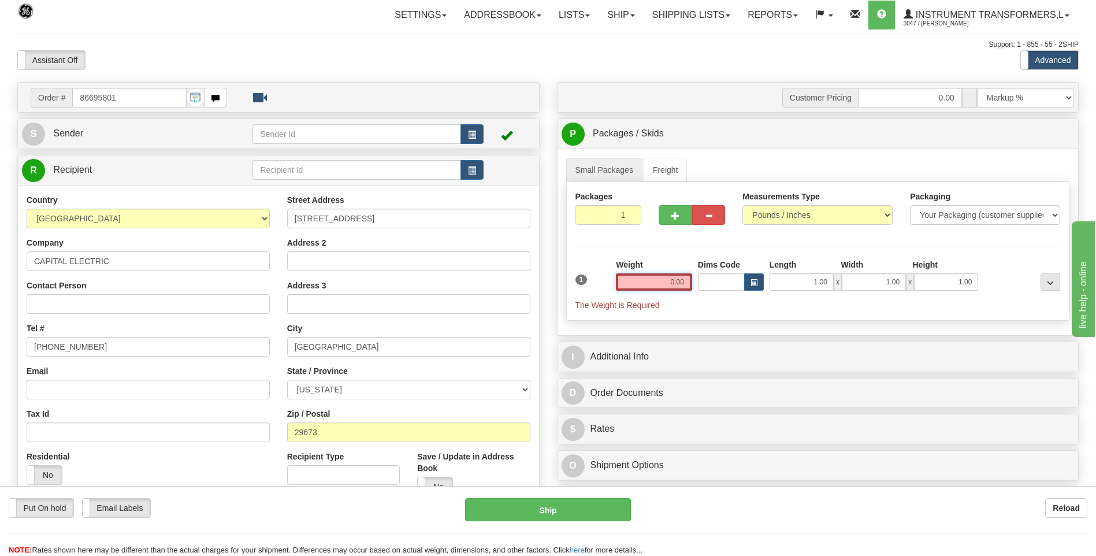
click at [685, 282] on input "0.00" at bounding box center [654, 281] width 76 height 17
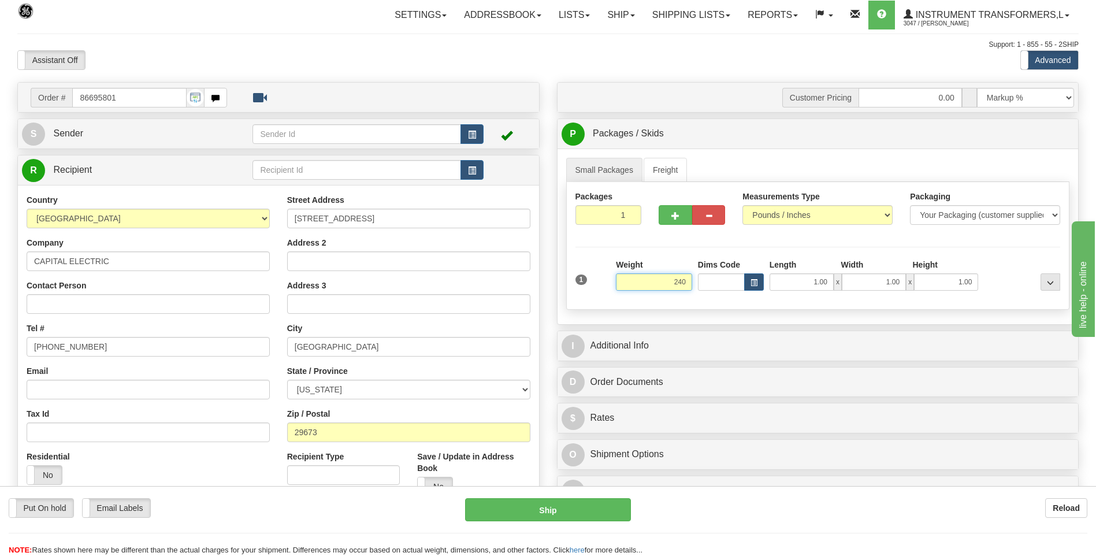
click button "Delete" at bounding box center [0, 0] width 0 height 0
type input "240.00"
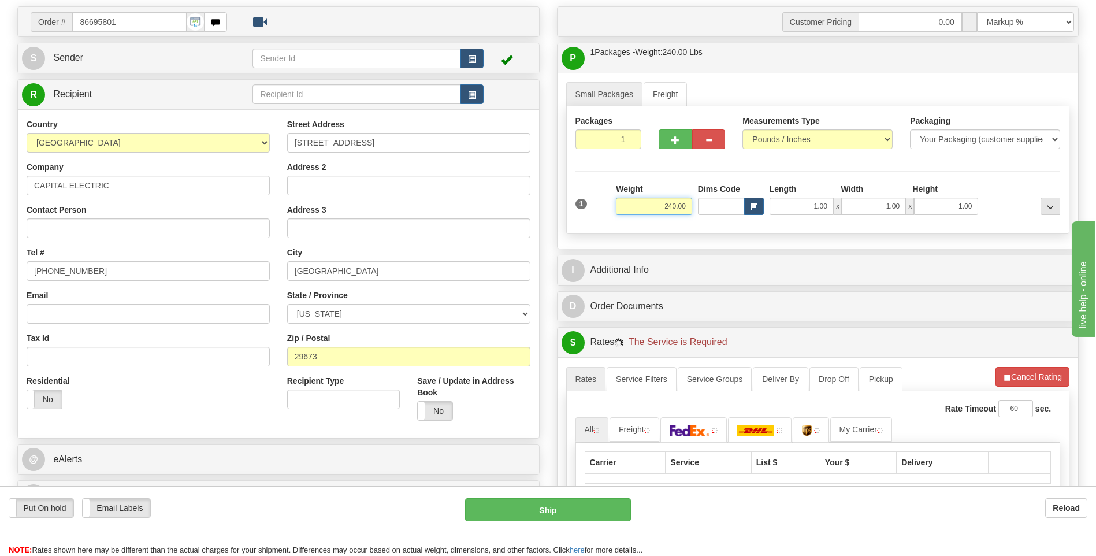
scroll to position [116, 0]
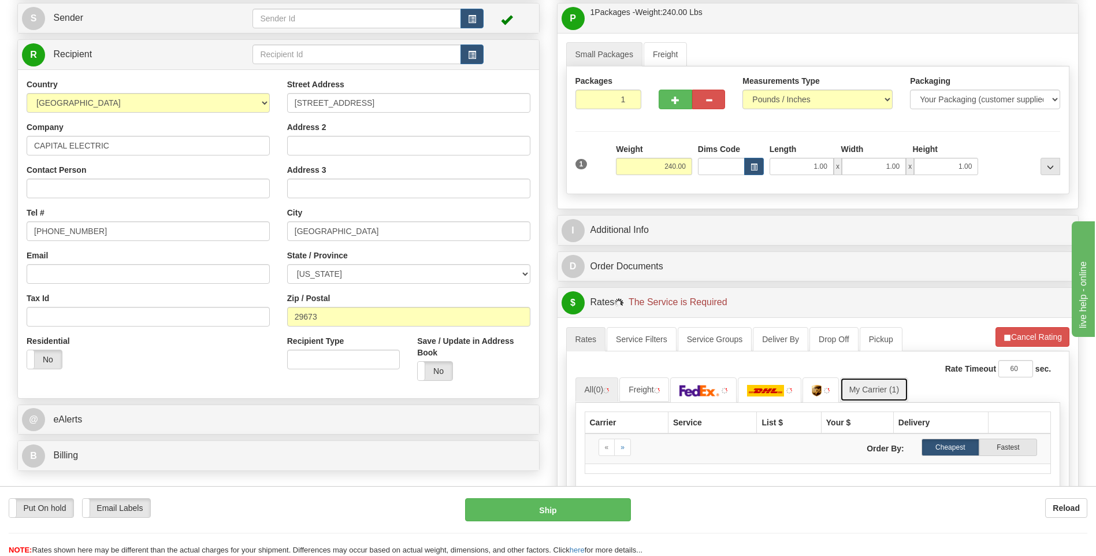
click at [879, 388] on link "My Carrier (1)" at bounding box center [874, 389] width 68 height 24
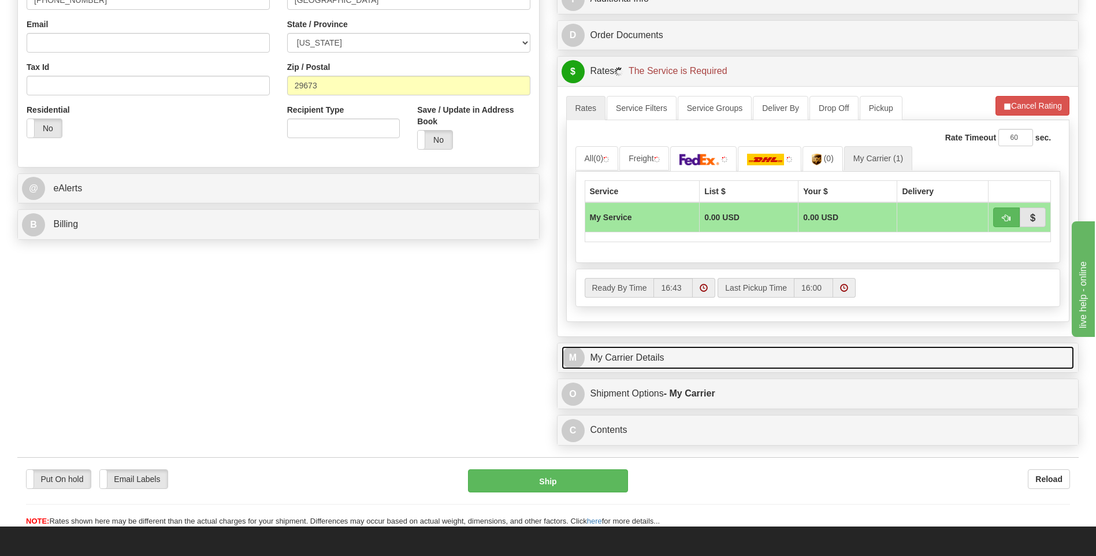
click at [682, 359] on link "M My Carrier Details" at bounding box center [818, 358] width 513 height 24
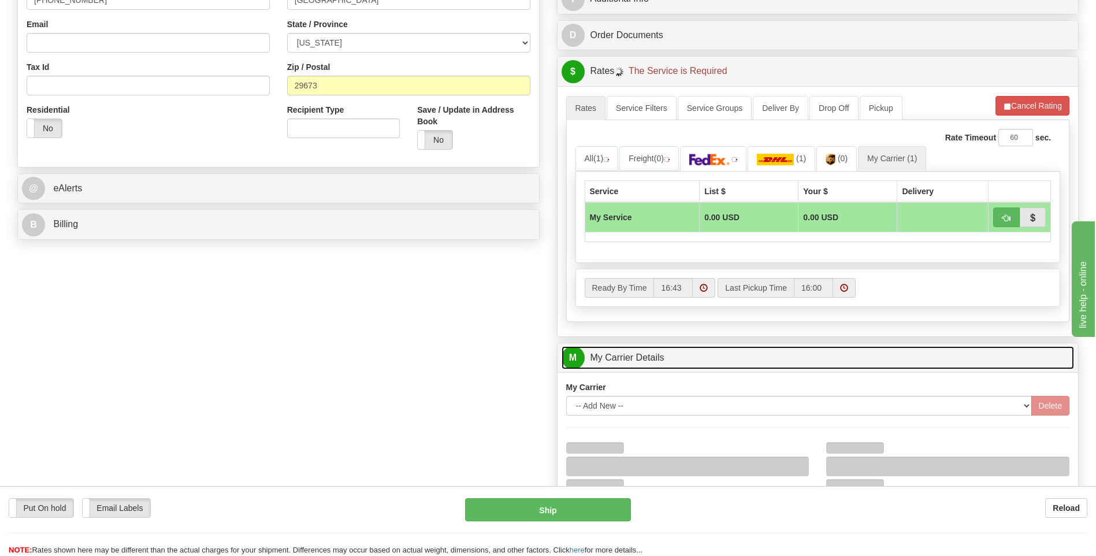
scroll to position [520, 0]
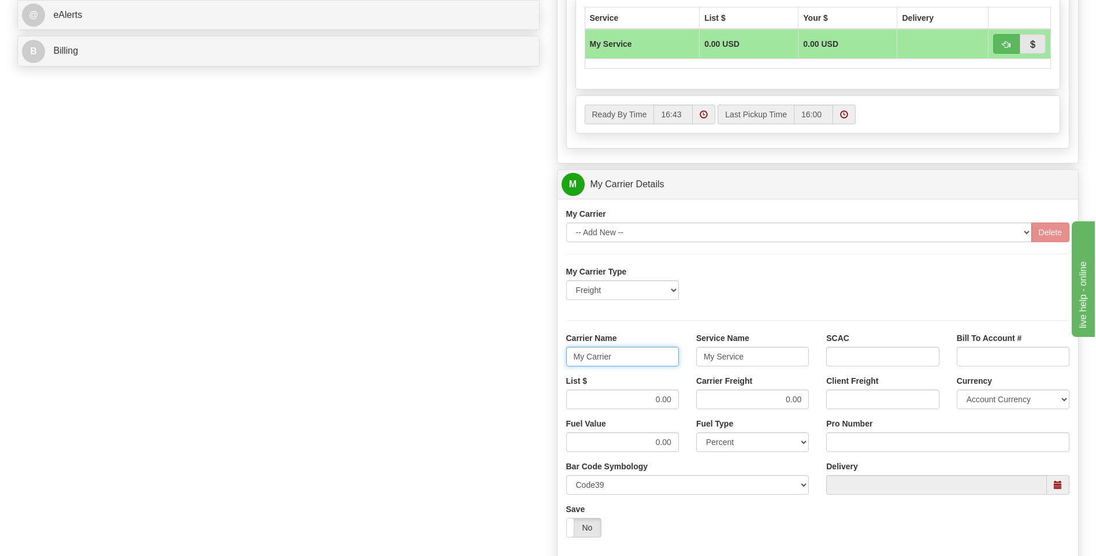
drag, startPoint x: 614, startPoint y: 364, endPoint x: 532, endPoint y: 367, distance: 82.1
click at [532, 367] on div "Order # 86695801 S Sender" at bounding box center [548, 119] width 1079 height 1115
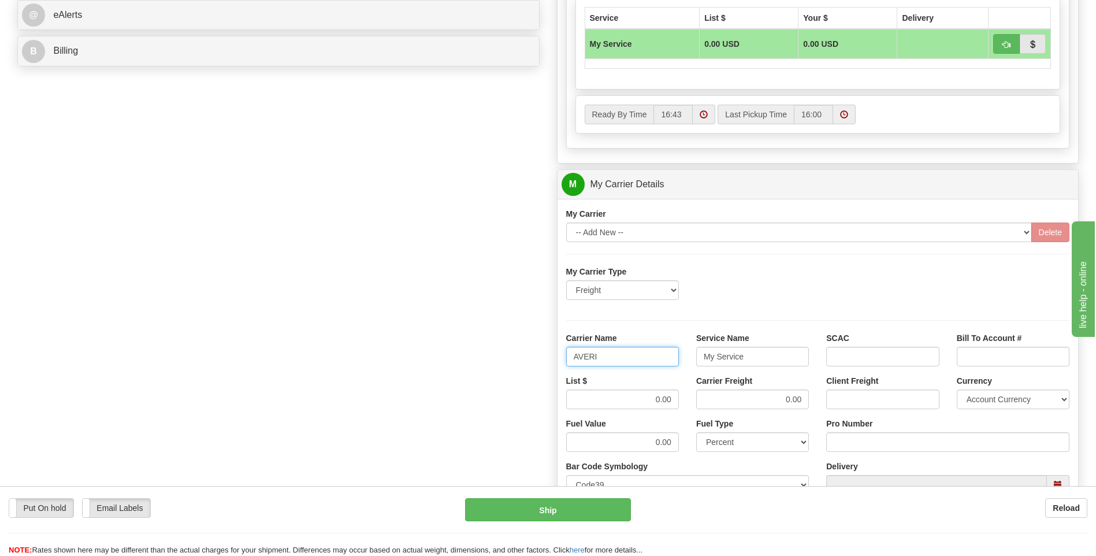
type input "AVERI"
type input "LTL"
click at [696, 393] on div "List $ 0.00 Carrier Freight 0.00 Client Freight Currency Account Currency ARN A…" at bounding box center [818, 396] width 521 height 43
type input "320"
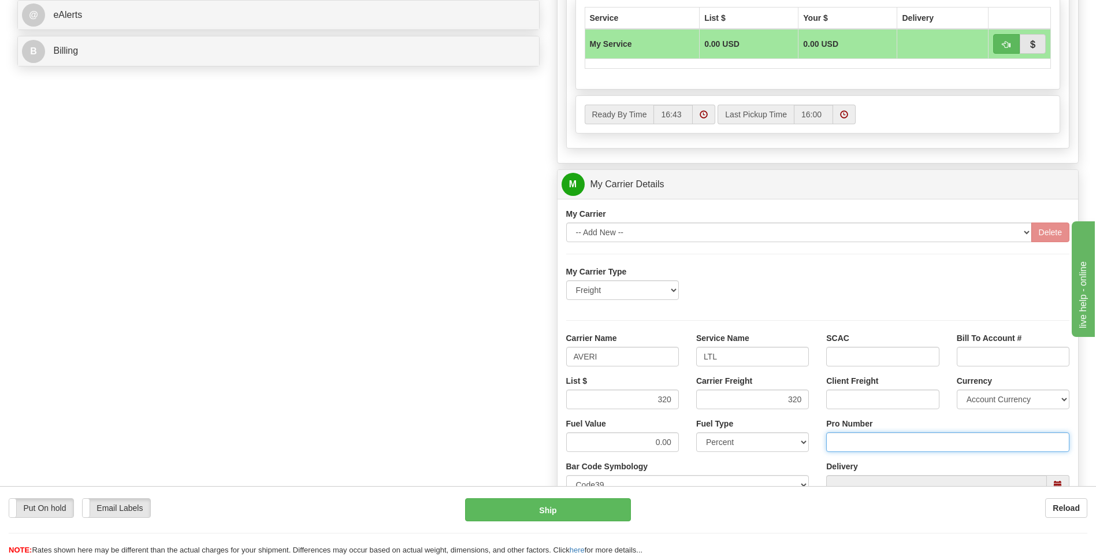
click at [911, 449] on input "Pro Number" at bounding box center [947, 442] width 243 height 20
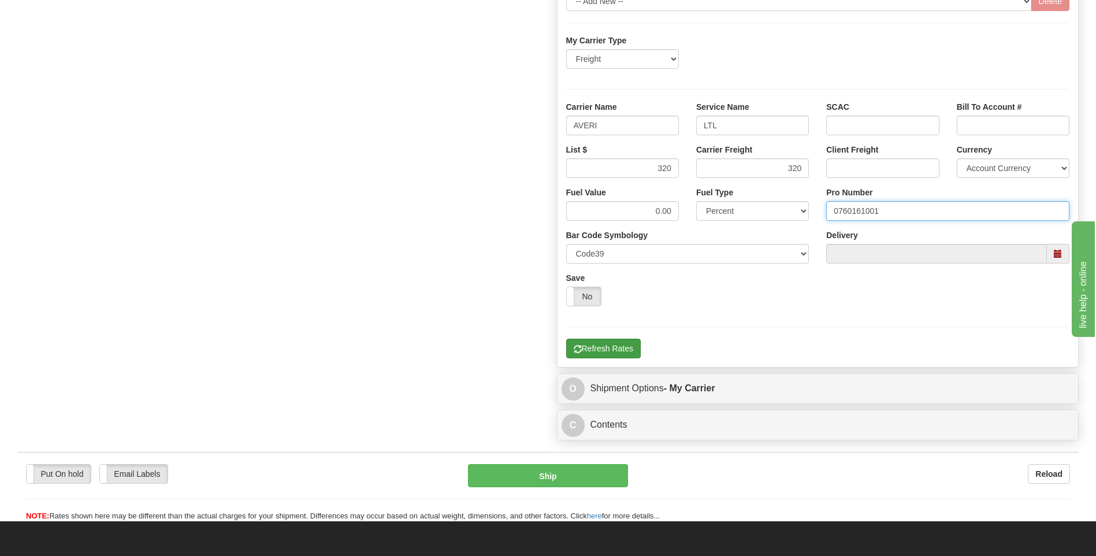
type input "0760161001"
click at [623, 351] on button "Refresh Rates" at bounding box center [603, 349] width 75 height 20
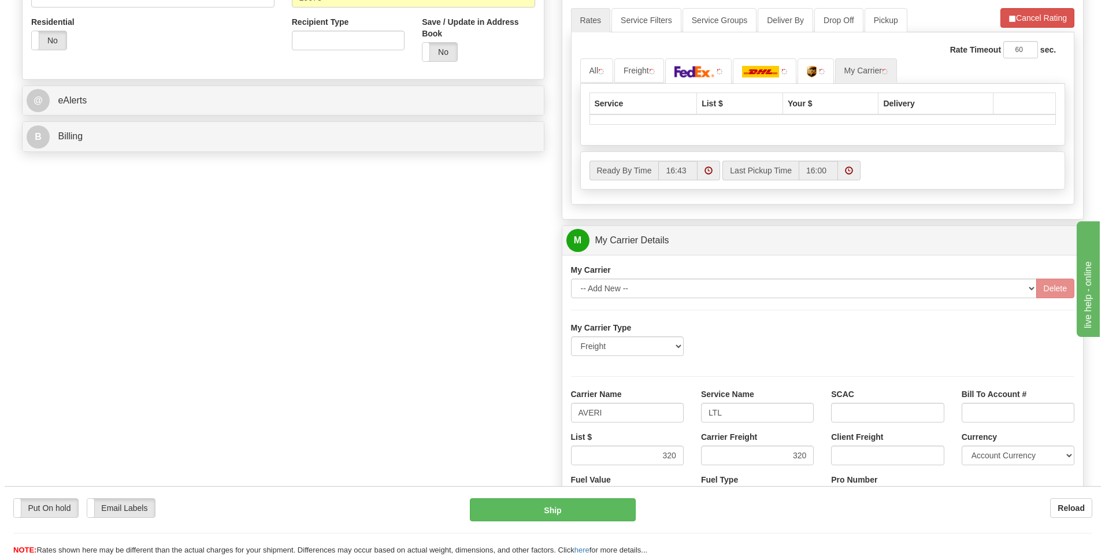
scroll to position [317, 0]
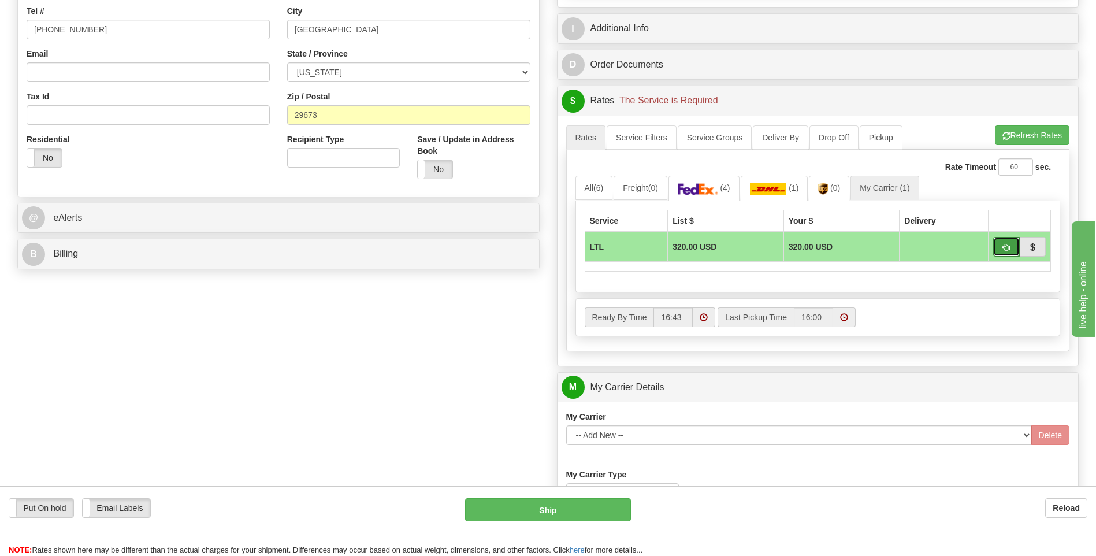
click at [1001, 245] on button "button" at bounding box center [1006, 247] width 27 height 20
type input "00"
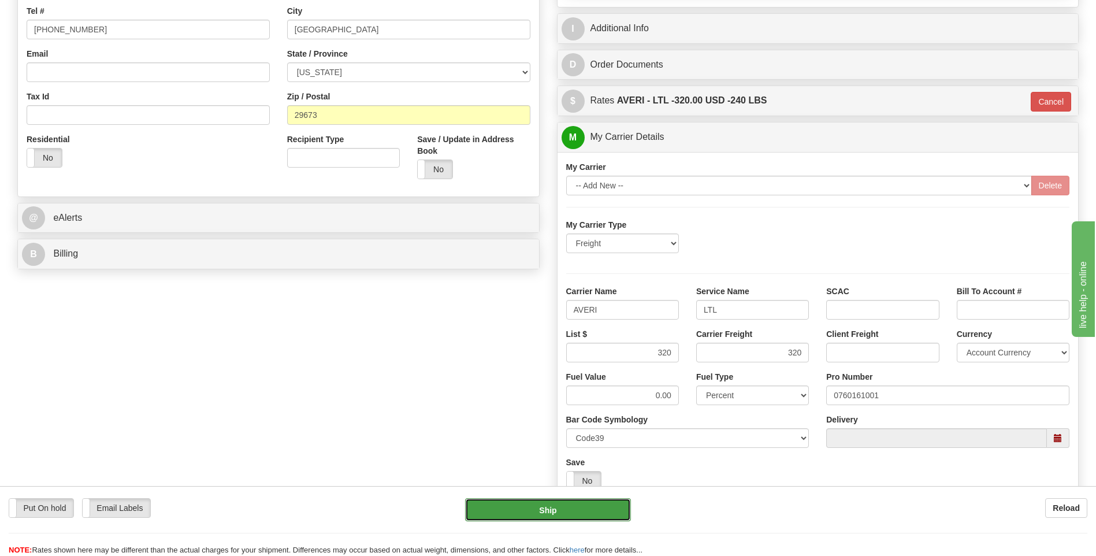
click at [577, 514] on button "Ship" at bounding box center [547, 509] width 165 height 23
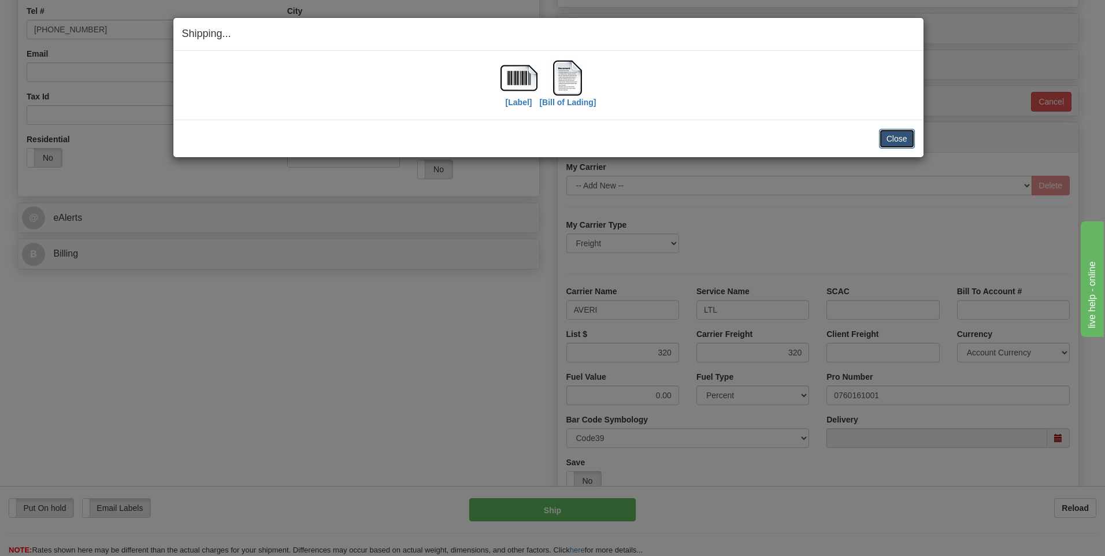
click at [893, 140] on button "Close" at bounding box center [897, 139] width 36 height 20
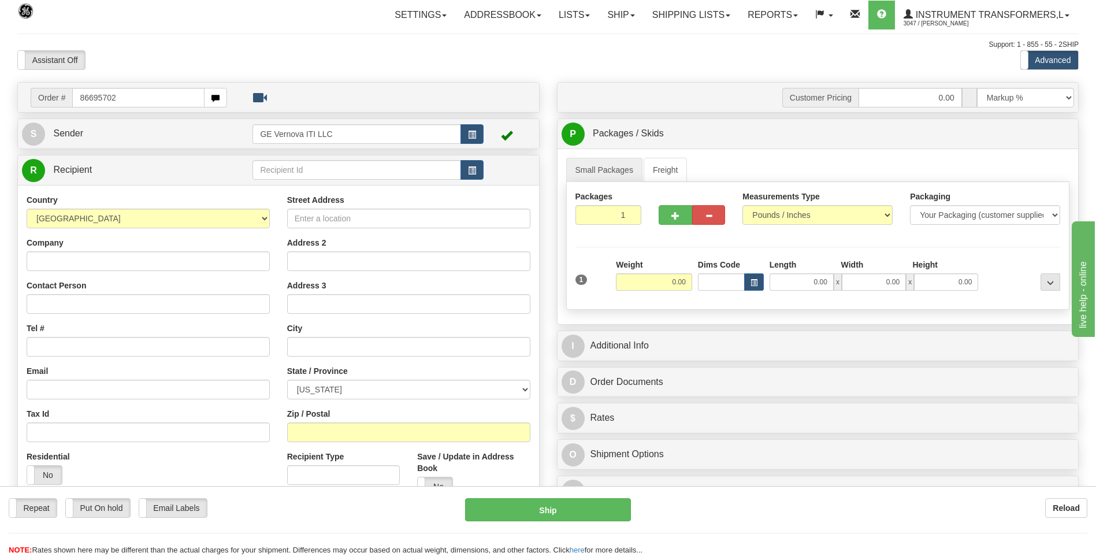
type input "86695702"
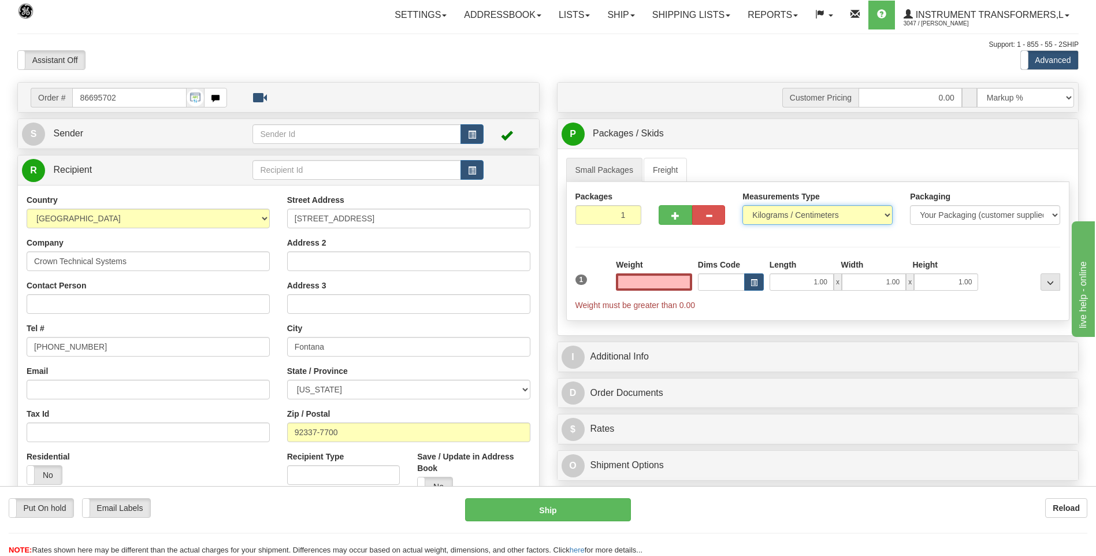
type input "0.00"
drag, startPoint x: 768, startPoint y: 218, endPoint x: 769, endPoint y: 226, distance: 8.2
click at [768, 218] on select "Pounds / Inches Kilograms / Centimeters" at bounding box center [817, 215] width 150 height 20
select select "0"
click at [742, 205] on select "Pounds / Inches Kilograms / Centimeters" at bounding box center [817, 215] width 150 height 20
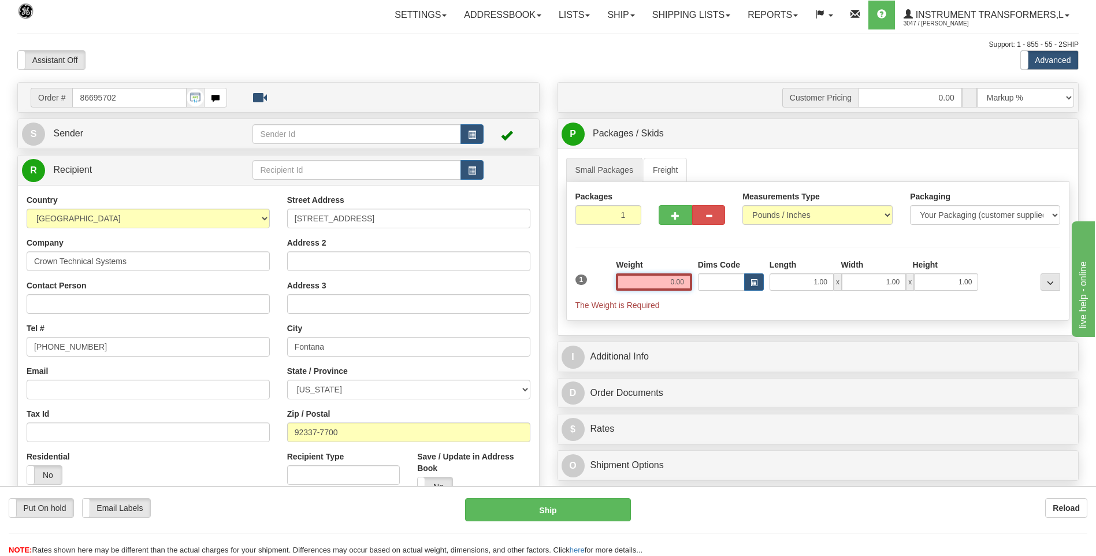
click at [685, 282] on input "0.00" at bounding box center [654, 281] width 76 height 17
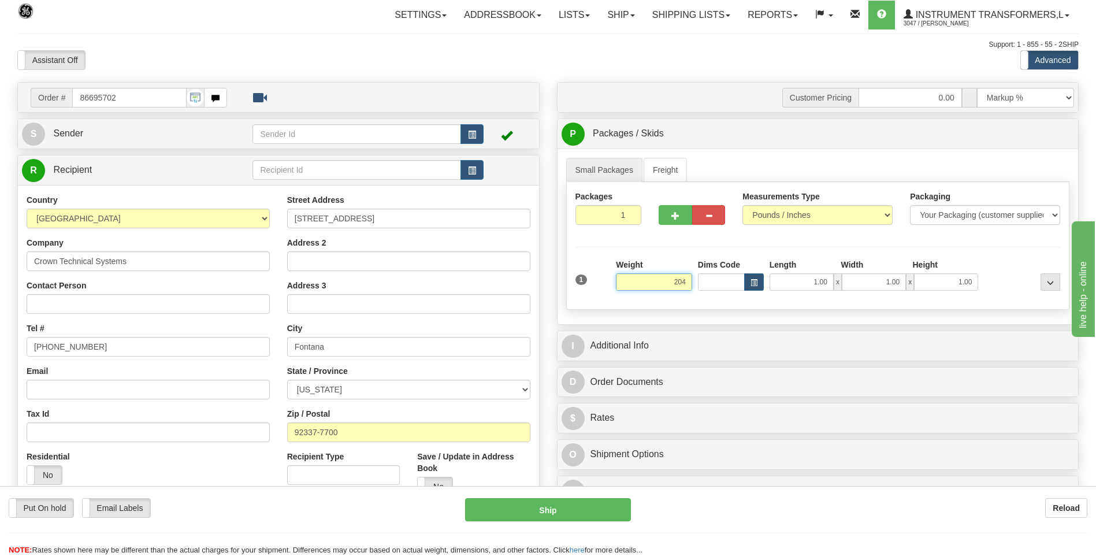
click button "Delete" at bounding box center [0, 0] width 0 height 0
type input "204.00"
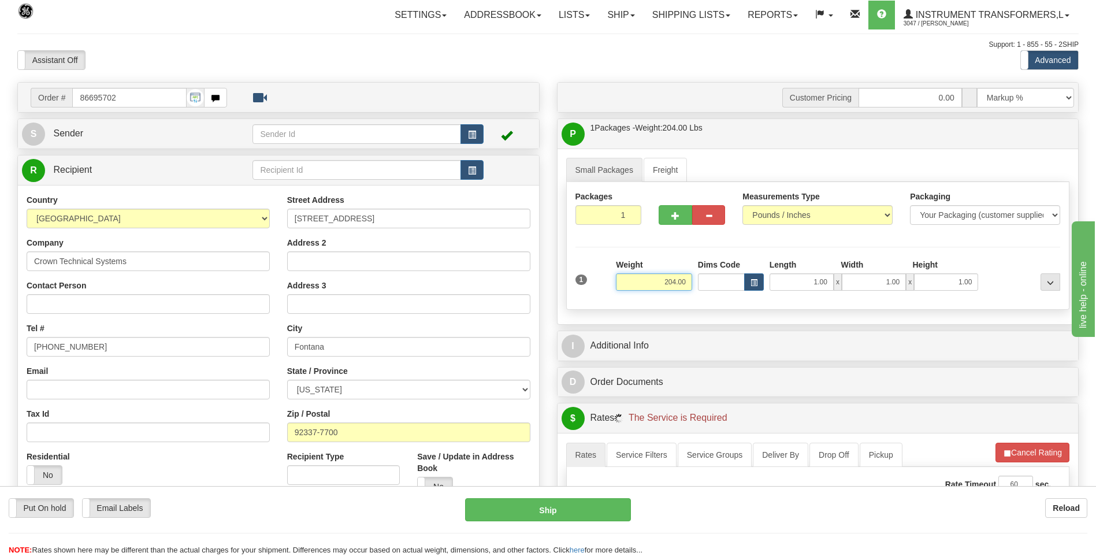
click button "Delete" at bounding box center [0, 0] width 0 height 0
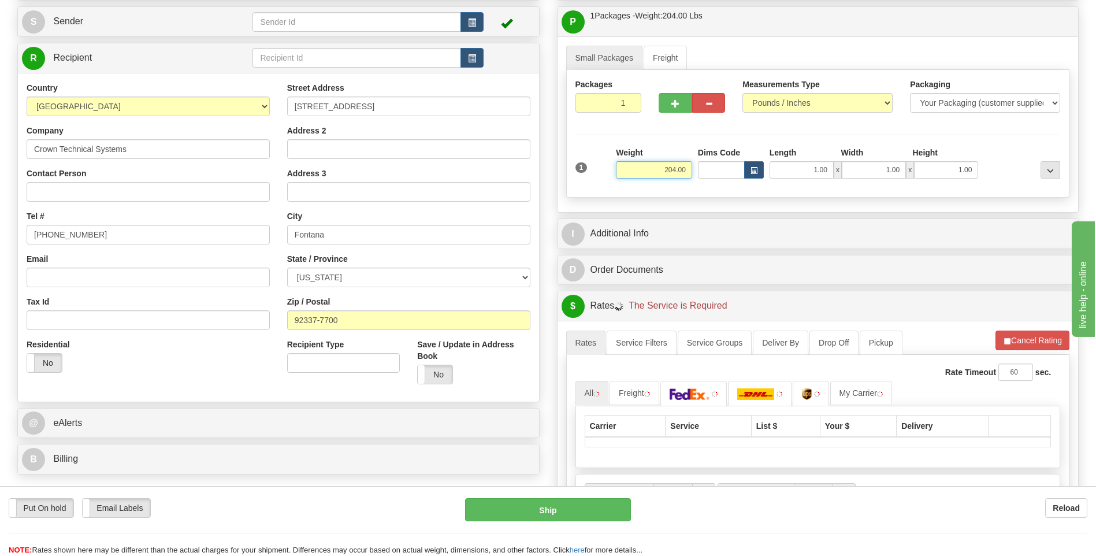
scroll to position [231, 0]
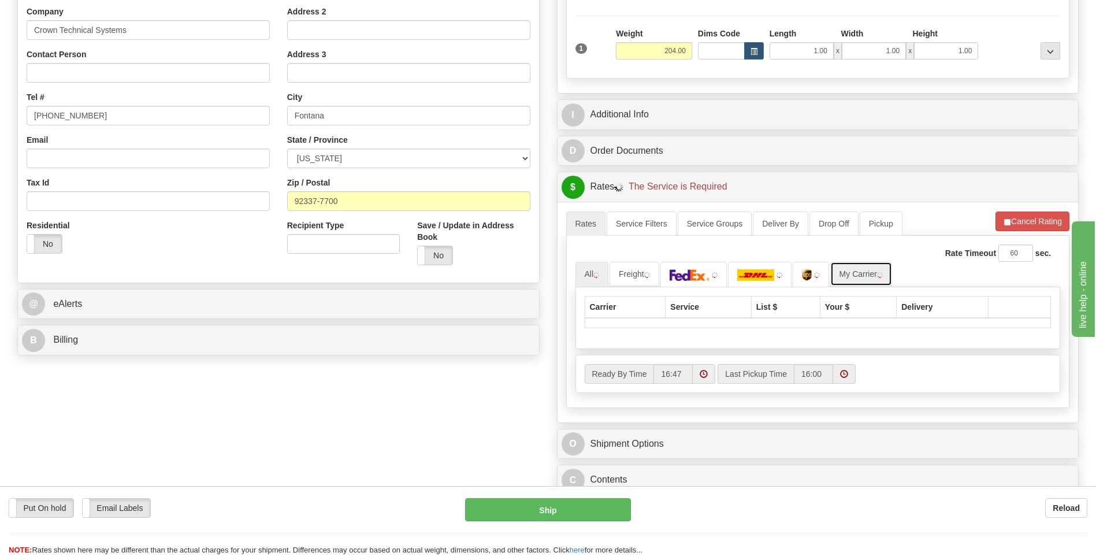
click at [856, 275] on link "My Carrier" at bounding box center [861, 274] width 62 height 24
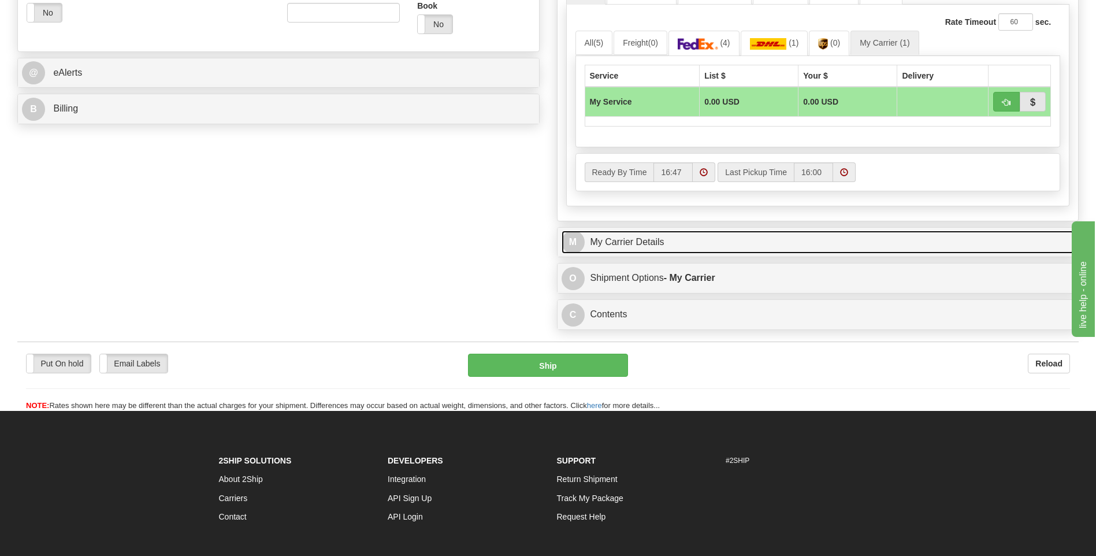
click at [670, 248] on link "M My Carrier Details" at bounding box center [818, 243] width 513 height 24
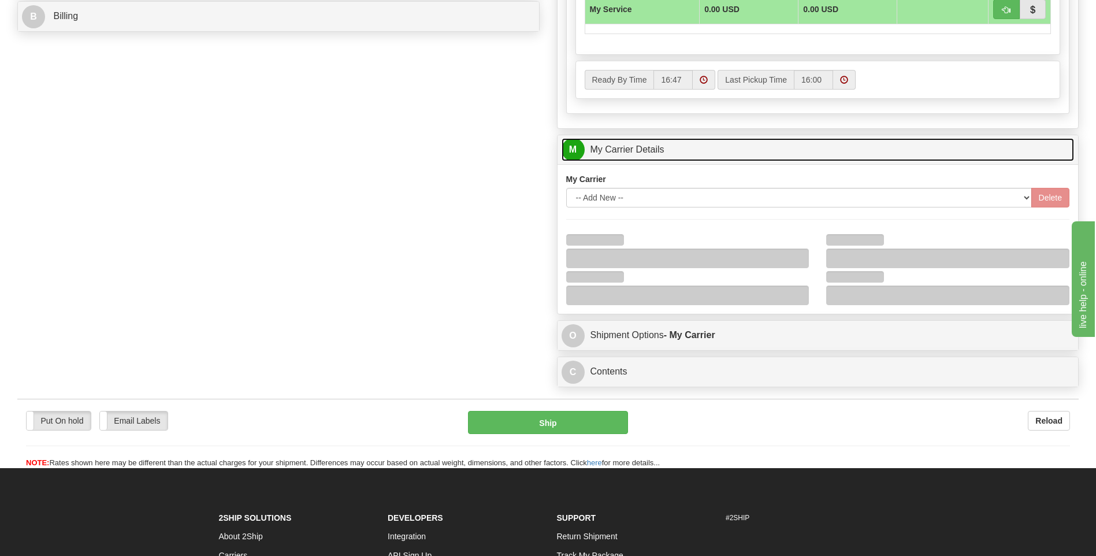
scroll to position [636, 0]
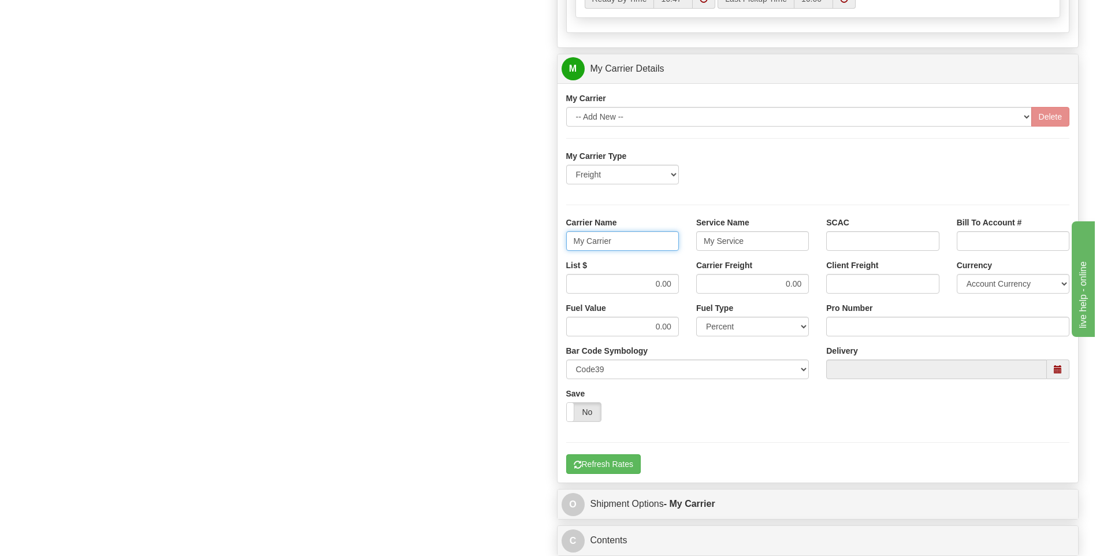
drag, startPoint x: 608, startPoint y: 239, endPoint x: 554, endPoint y: 241, distance: 53.8
click at [555, 240] on div "Customer Pricing 0.00 Markup % Discount % Flat Amount Per Pound Flat Amount Mar…" at bounding box center [818, 3] width 540 height 1115
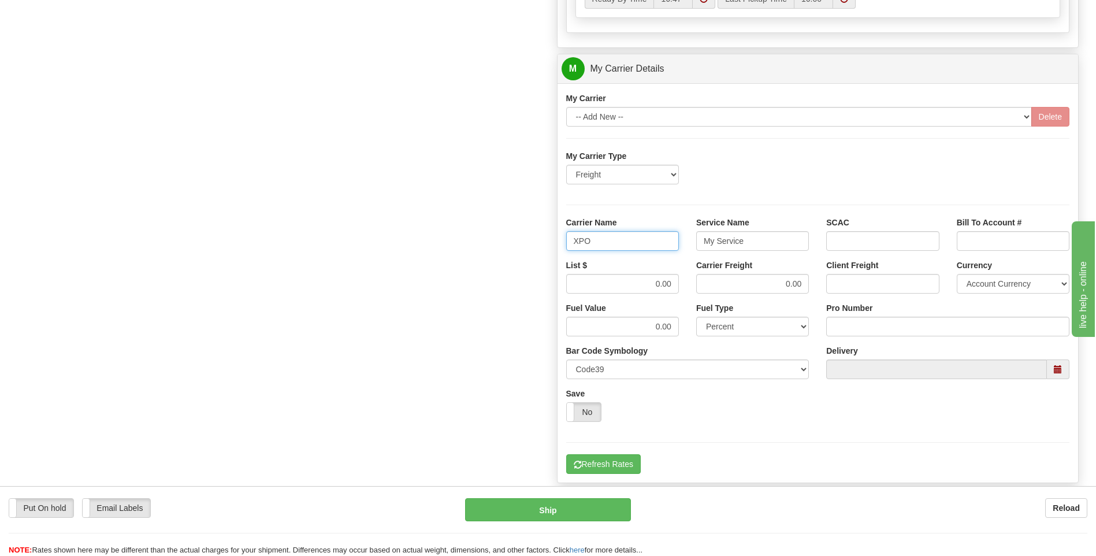
type input "XPO"
type input "LTL"
drag, startPoint x: 654, startPoint y: 284, endPoint x: 677, endPoint y: 283, distance: 22.5
click at [677, 283] on input "0.00" at bounding box center [622, 284] width 113 height 20
type input "385"
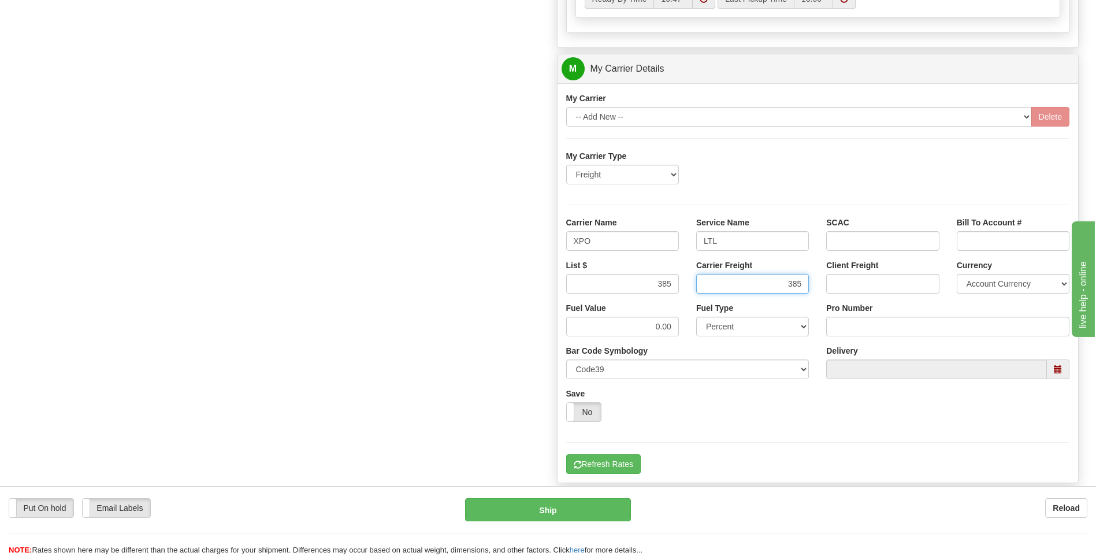
type input "385"
click at [873, 322] on input "Pro Number" at bounding box center [947, 327] width 243 height 20
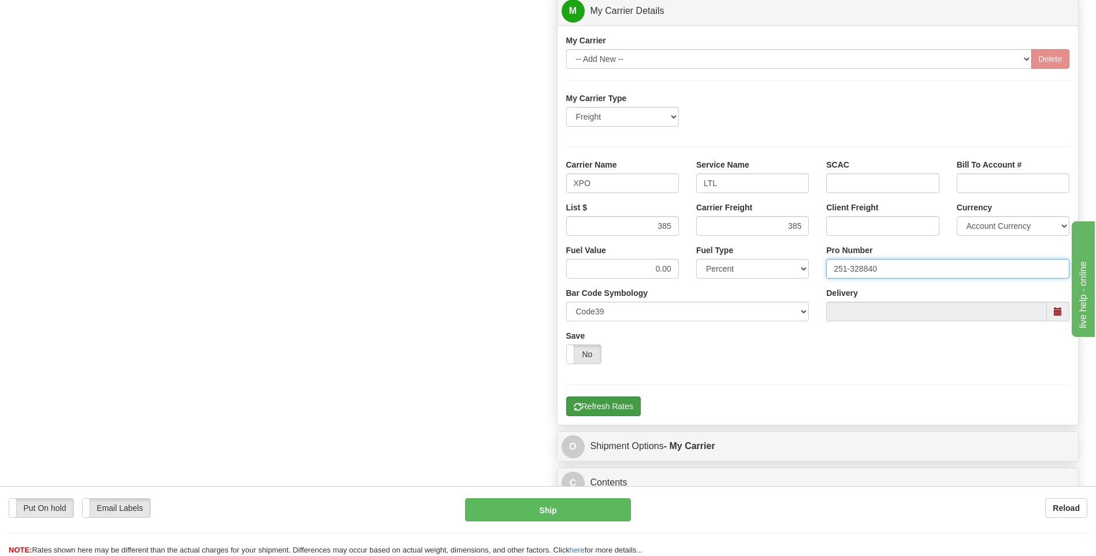
type input "251-328840"
click at [615, 406] on button "Refresh Rates" at bounding box center [603, 406] width 75 height 20
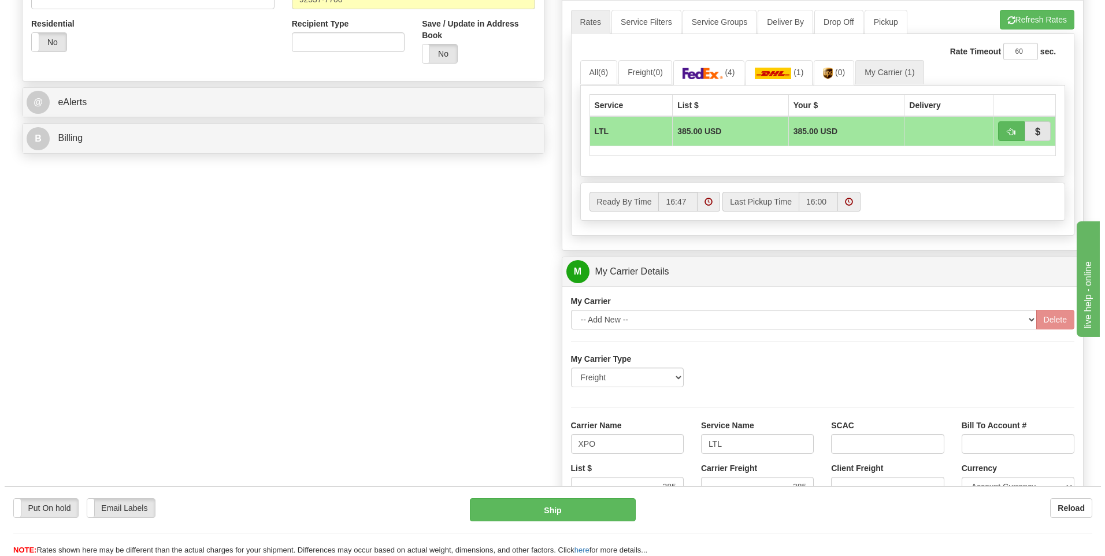
scroll to position [317, 0]
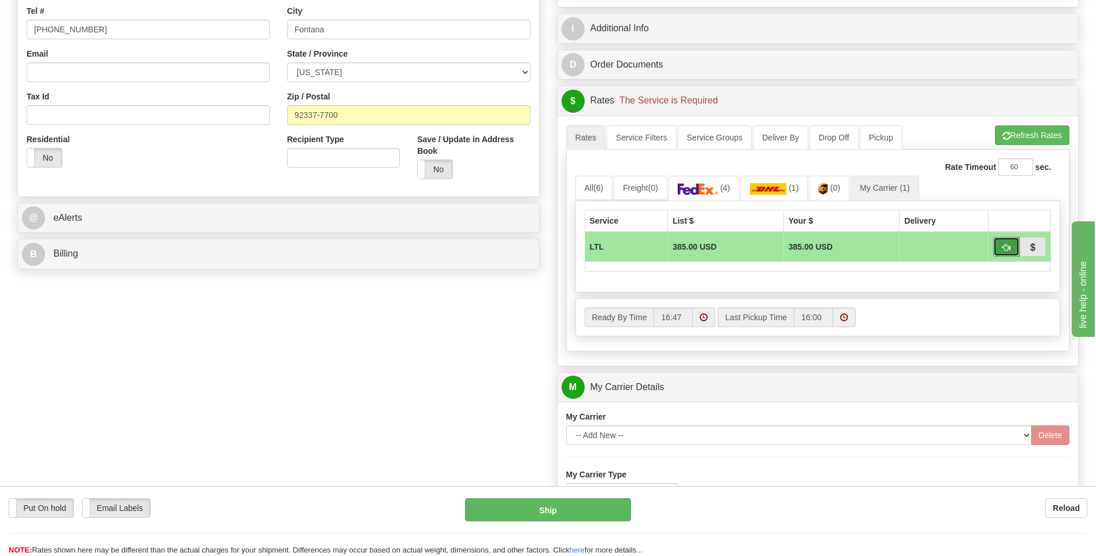
click at [998, 252] on button "button" at bounding box center [1006, 247] width 27 height 20
type input "00"
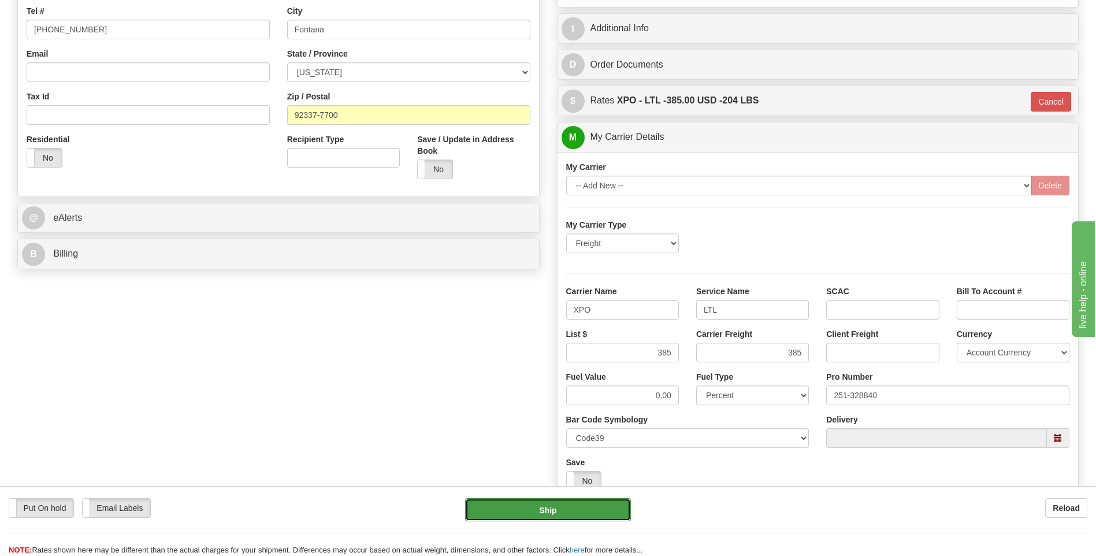
click at [588, 508] on button "Ship" at bounding box center [547, 509] width 165 height 23
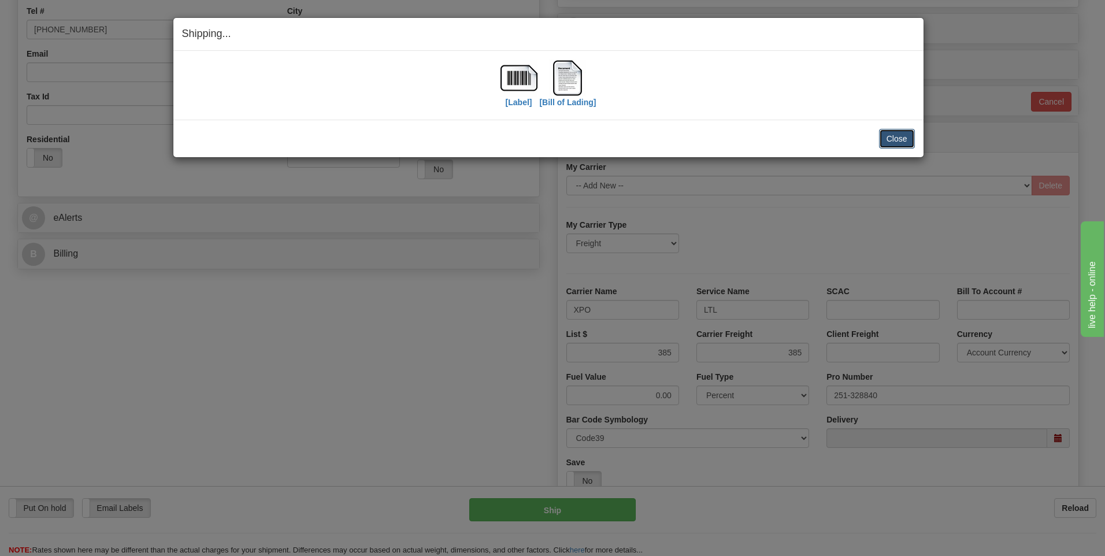
click at [889, 146] on button "Close" at bounding box center [897, 139] width 36 height 20
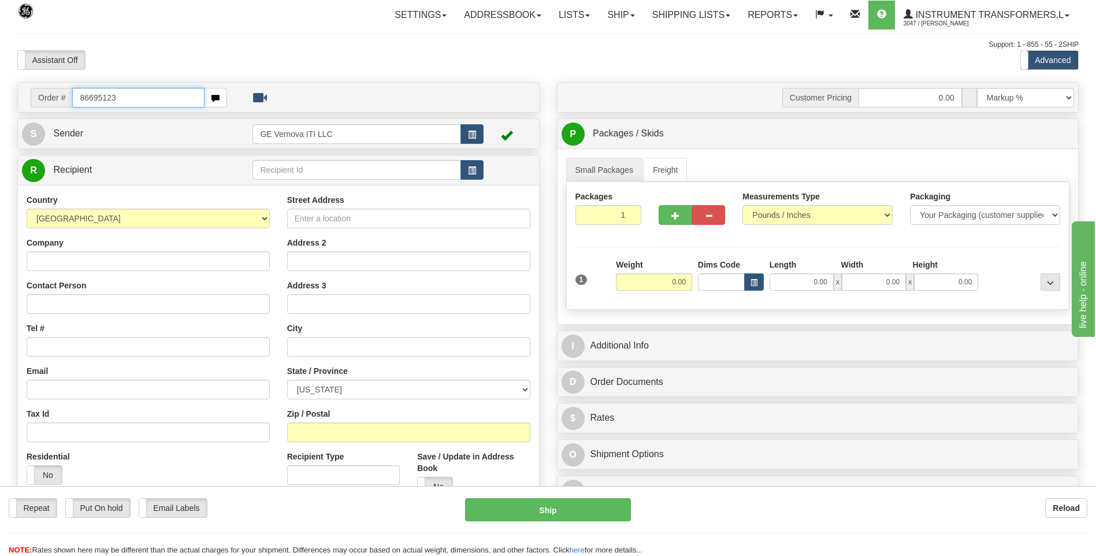
type input "86695123"
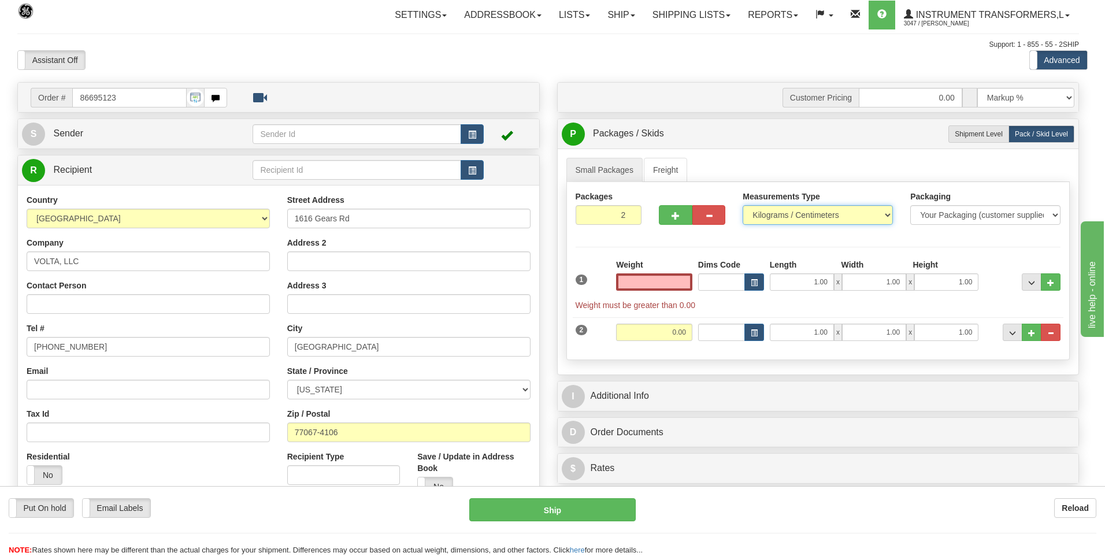
type input "0.00"
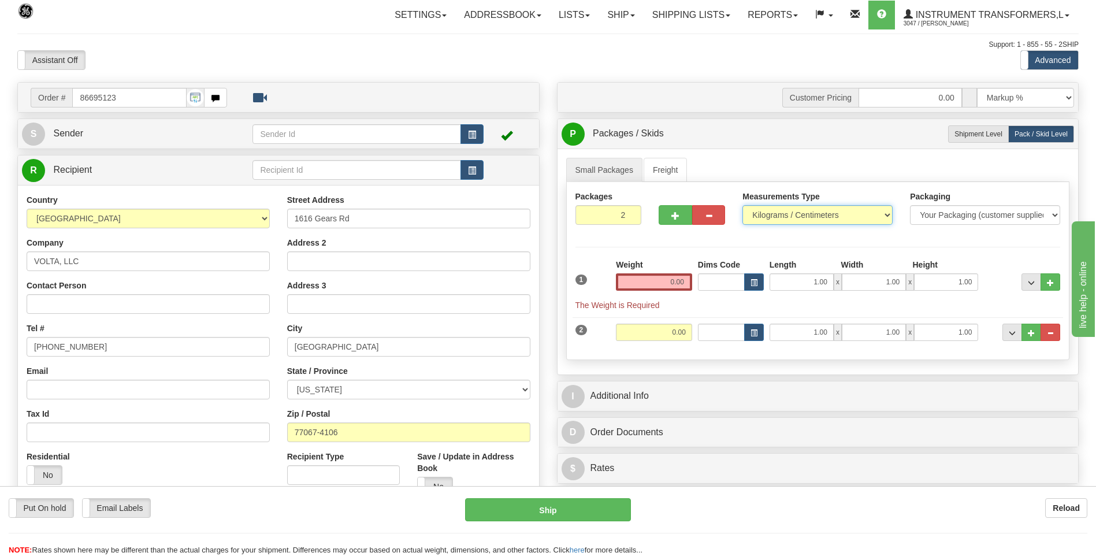
click at [765, 219] on select "Pounds / Inches Kilograms / Centimeters" at bounding box center [817, 215] width 150 height 20
select select "0"
click at [742, 205] on select "Pounds / Inches Kilograms / Centimeters" at bounding box center [817, 215] width 150 height 20
drag, startPoint x: 1049, startPoint y: 330, endPoint x: 1000, endPoint y: 314, distance: 52.1
click at [1049, 330] on span "..." at bounding box center [1050, 333] width 7 height 6
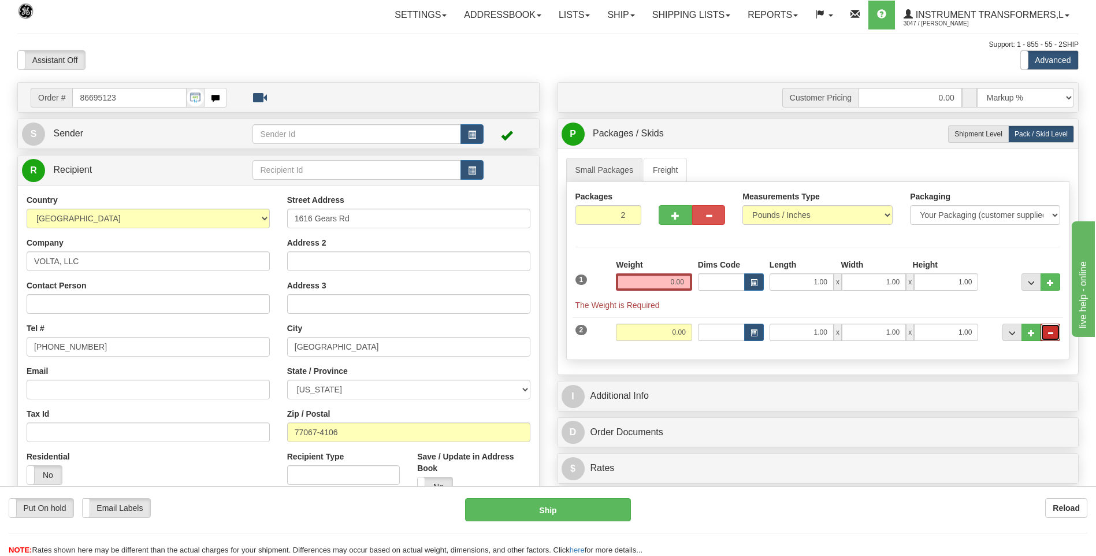
type input "1"
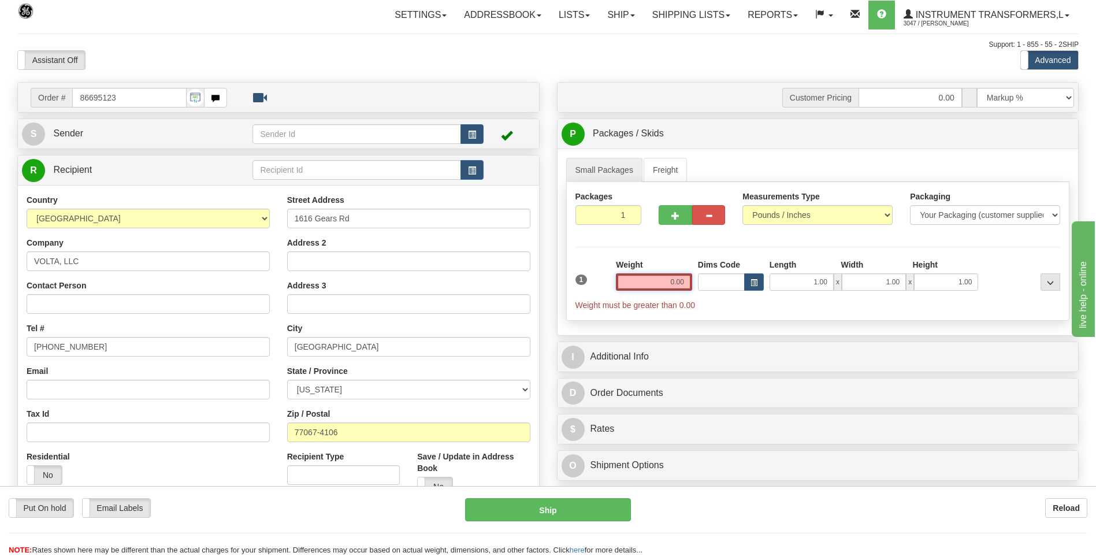
click at [686, 282] on input "0.00" at bounding box center [654, 281] width 76 height 17
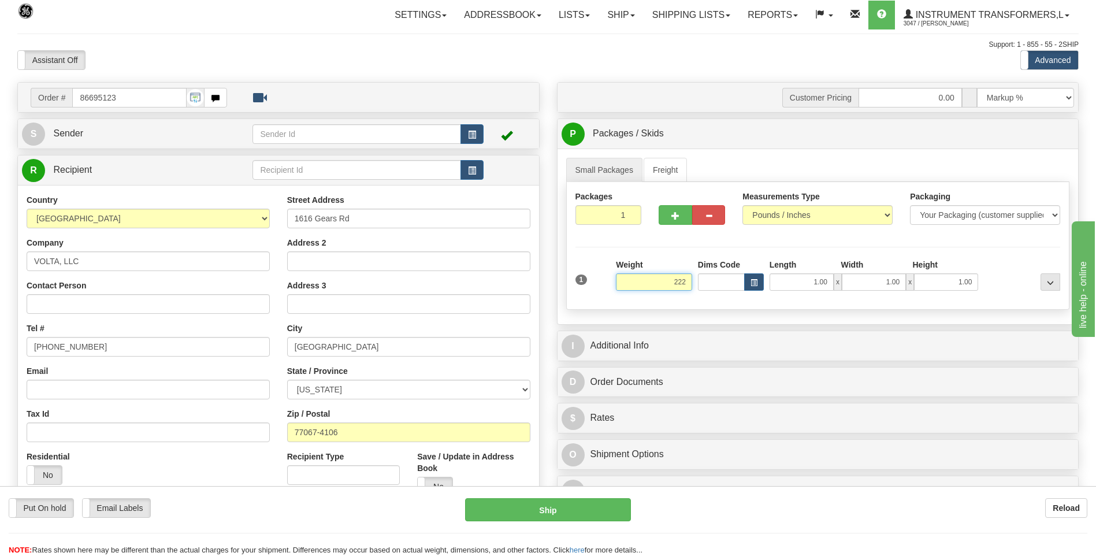
click button "Delete" at bounding box center [0, 0] width 0 height 0
type input "222.00"
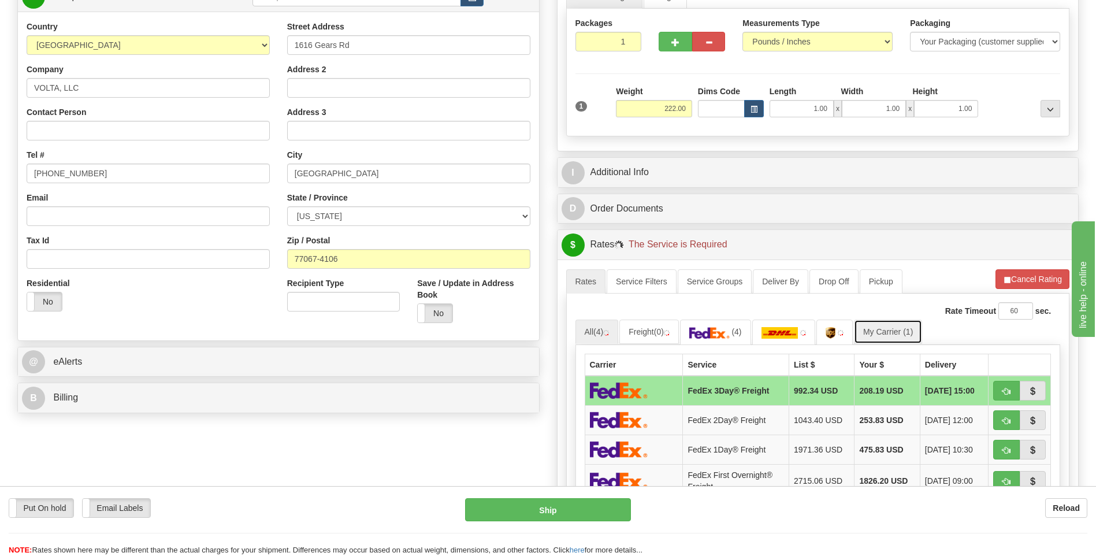
click at [900, 328] on link "My Carrier (1)" at bounding box center [888, 332] width 68 height 24
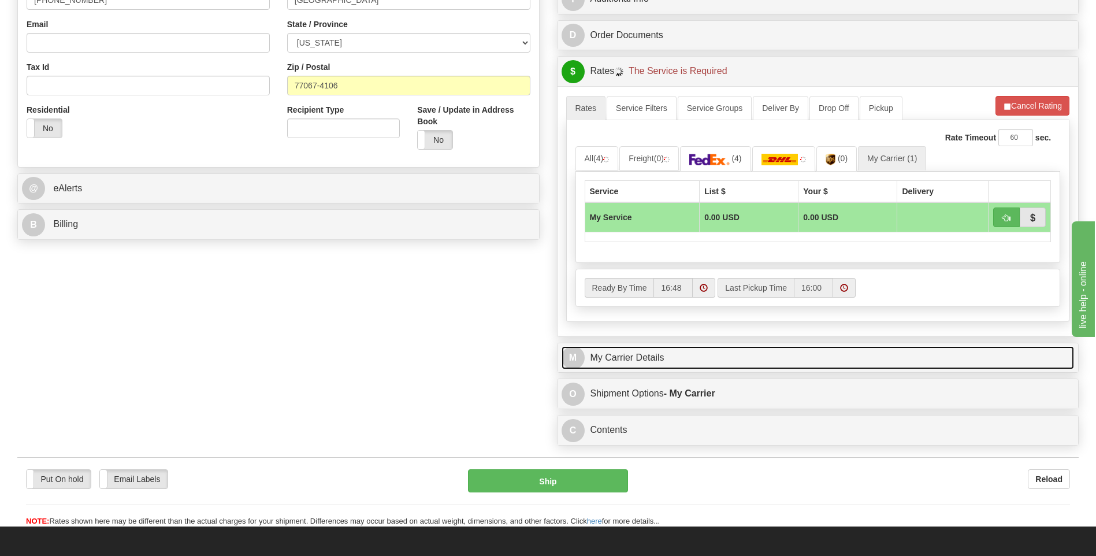
click at [688, 358] on link "M My Carrier Details" at bounding box center [818, 358] width 513 height 24
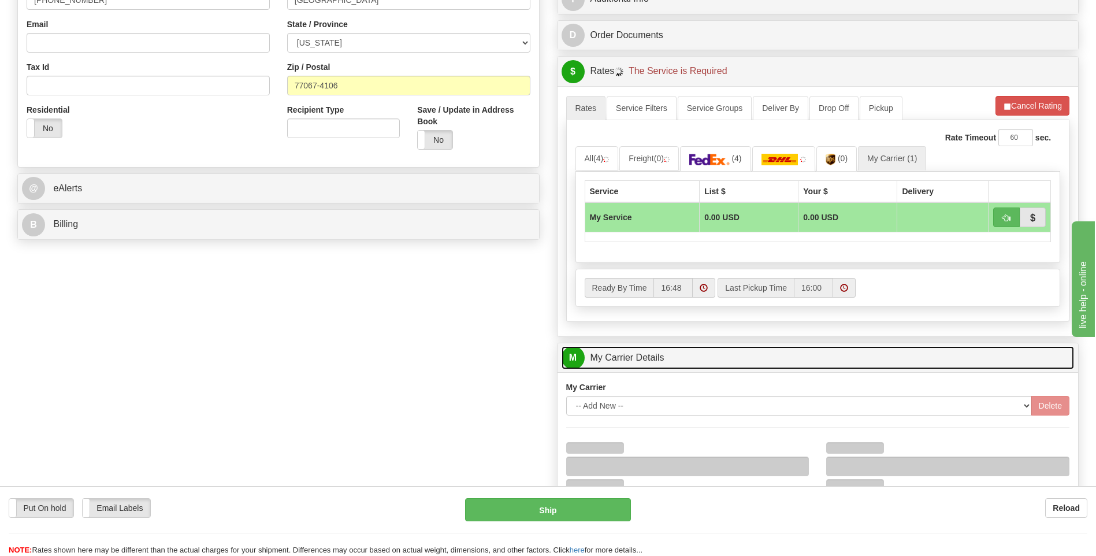
scroll to position [520, 0]
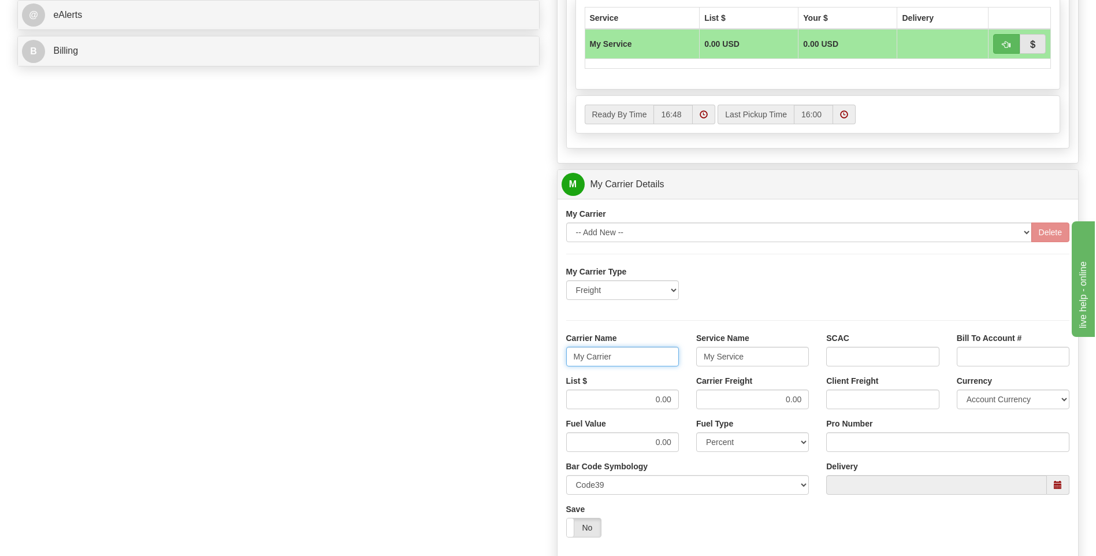
drag, startPoint x: 532, startPoint y: 359, endPoint x: 517, endPoint y: 359, distance: 14.5
click at [517, 359] on div "Order # 86695123 S Sender" at bounding box center [548, 119] width 1079 height 1115
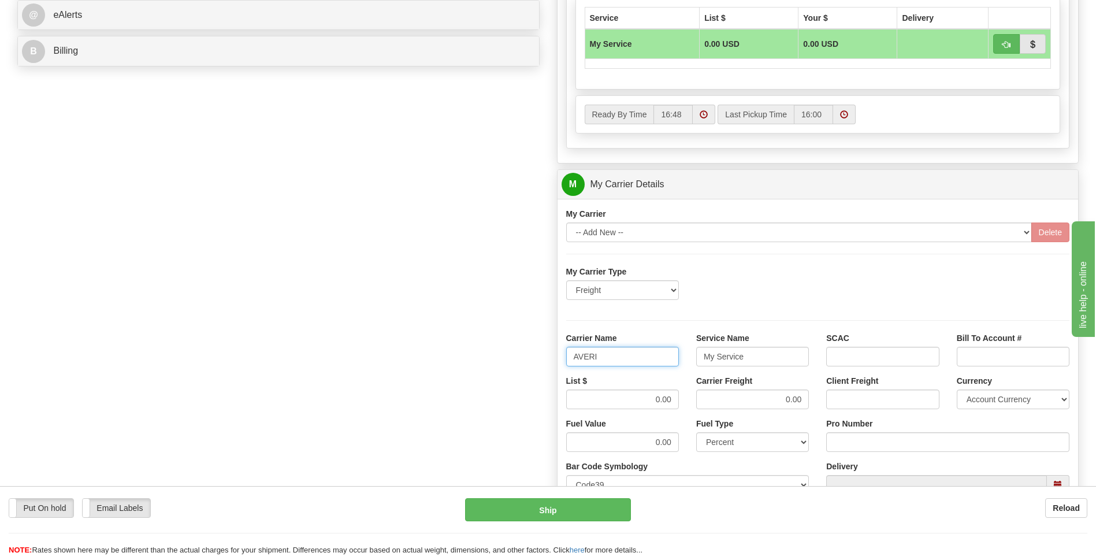
type input "AVERI"
type input "LTL"
drag, startPoint x: 654, startPoint y: 395, endPoint x: 685, endPoint y: 396, distance: 30.7
click at [685, 396] on div "List $ 0.00" at bounding box center [623, 396] width 130 height 43
type input "320"
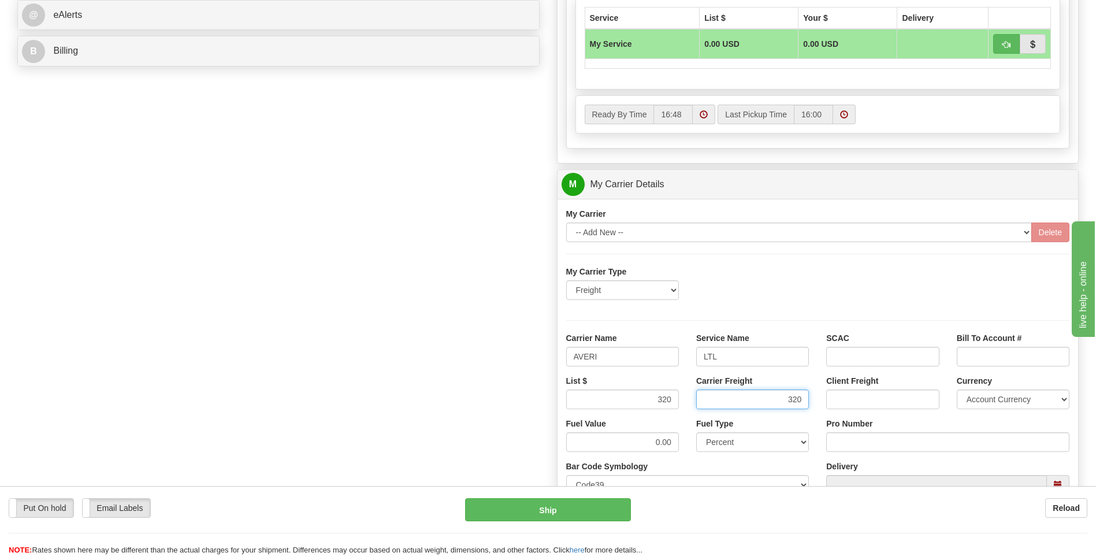
type input "320"
click at [840, 437] on input "Pro Number" at bounding box center [947, 442] width 243 height 20
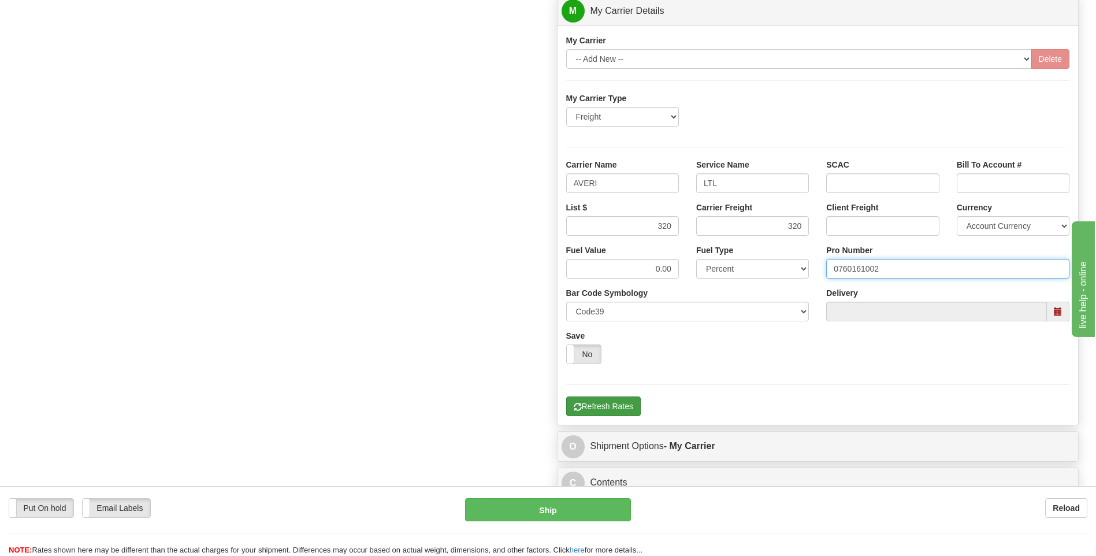
type input "0760161002"
click at [615, 412] on button "Refresh Rates" at bounding box center [603, 406] width 75 height 20
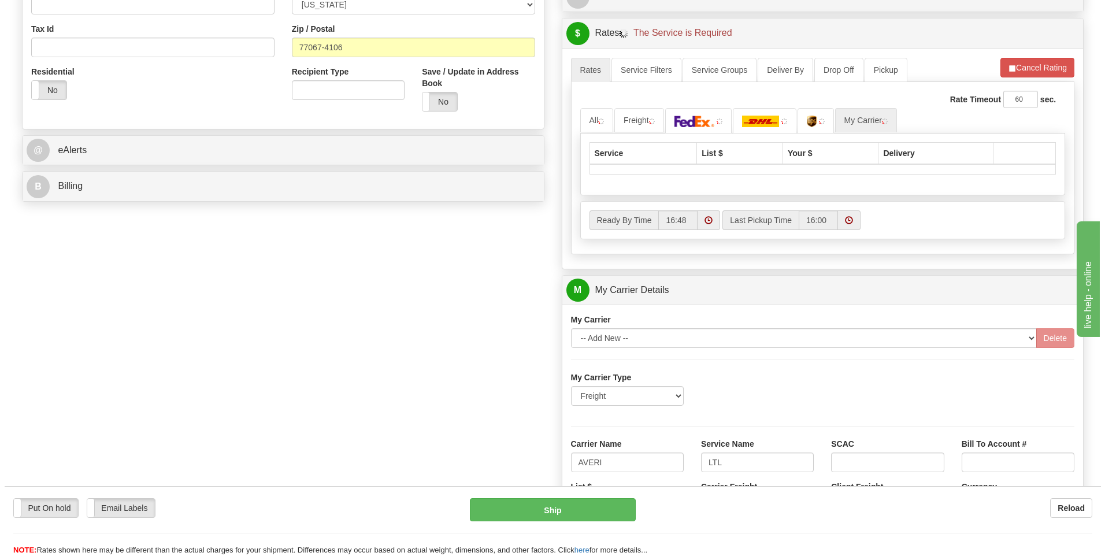
scroll to position [144, 0]
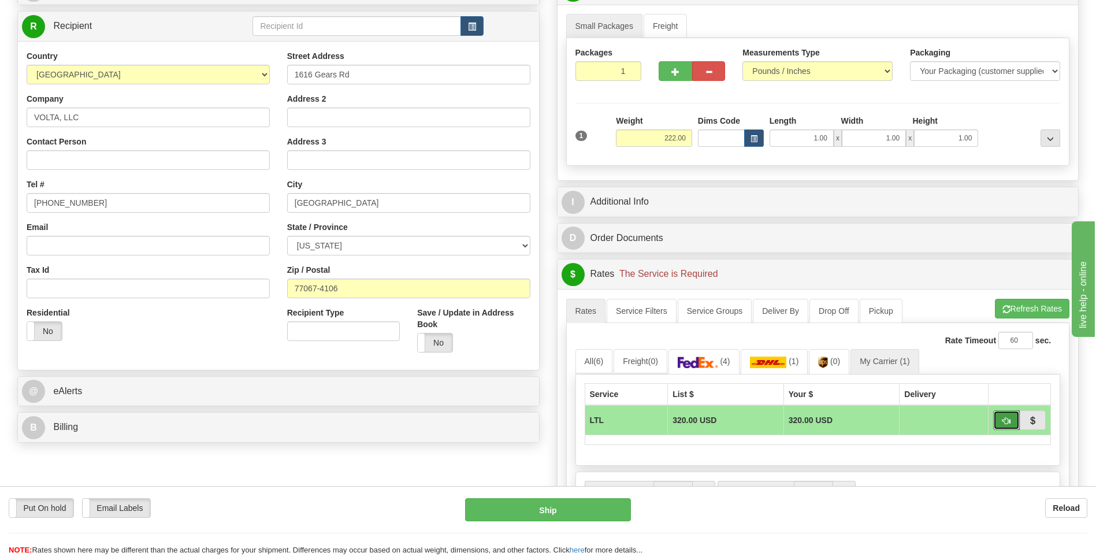
click at [1005, 417] on span "button" at bounding box center [1006, 421] width 8 height 8
type input "00"
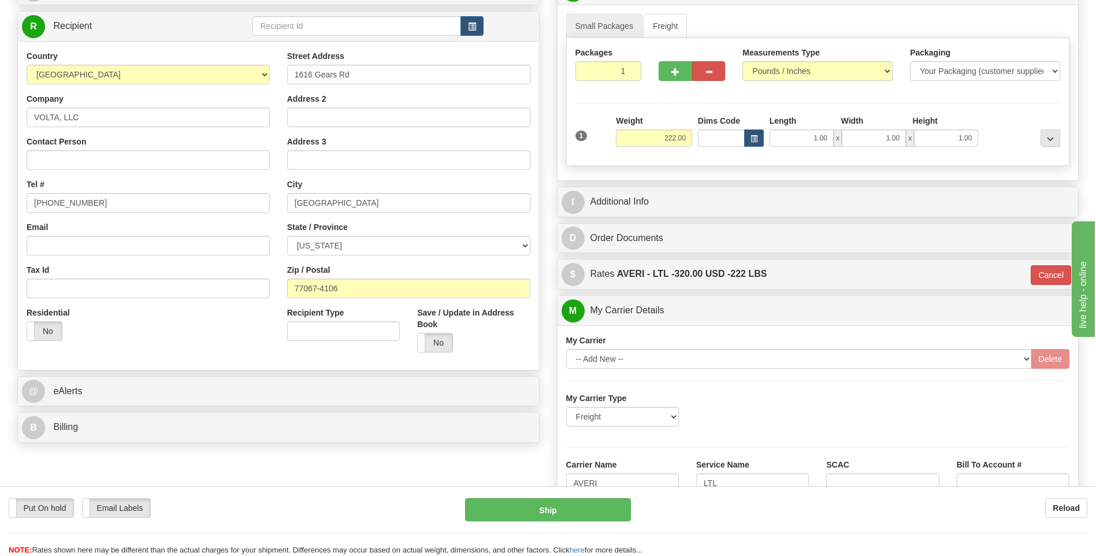
click at [566, 522] on div "Put On hold Put On hold Email Labels Email Labels Edit Reload Ship" at bounding box center [548, 527] width 1096 height 58
click at [559, 505] on button "Ship" at bounding box center [547, 509] width 165 height 23
